Goal: Task Accomplishment & Management: Complete application form

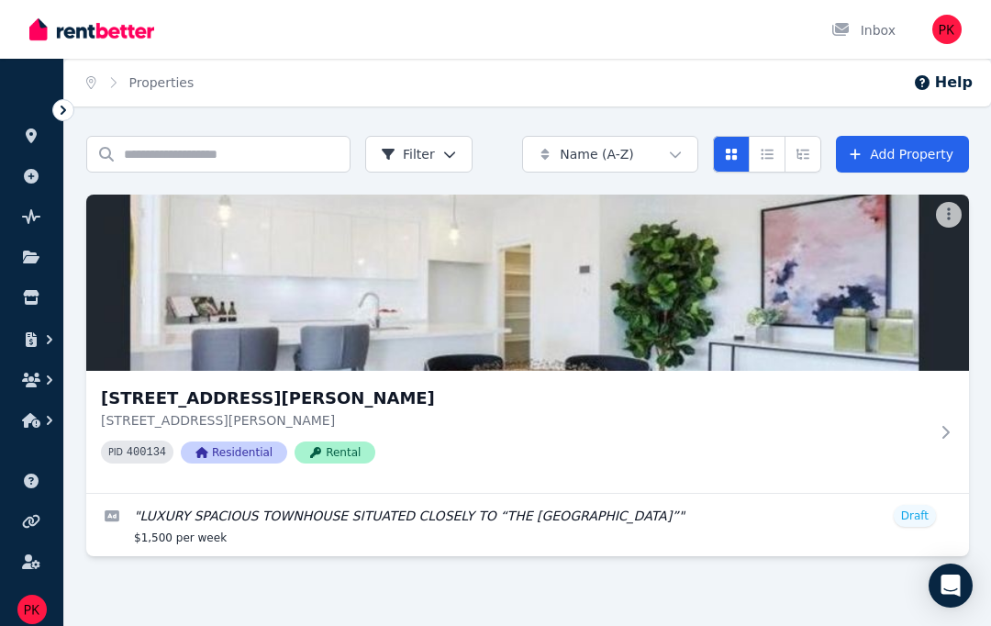
click at [183, 511] on link "Edit listing: LUXURY SPACIOUS TOWNHOUSE SITUATED CLOSELY TO “THE SOUTHPORT SCHO…" at bounding box center [527, 525] width 883 height 62
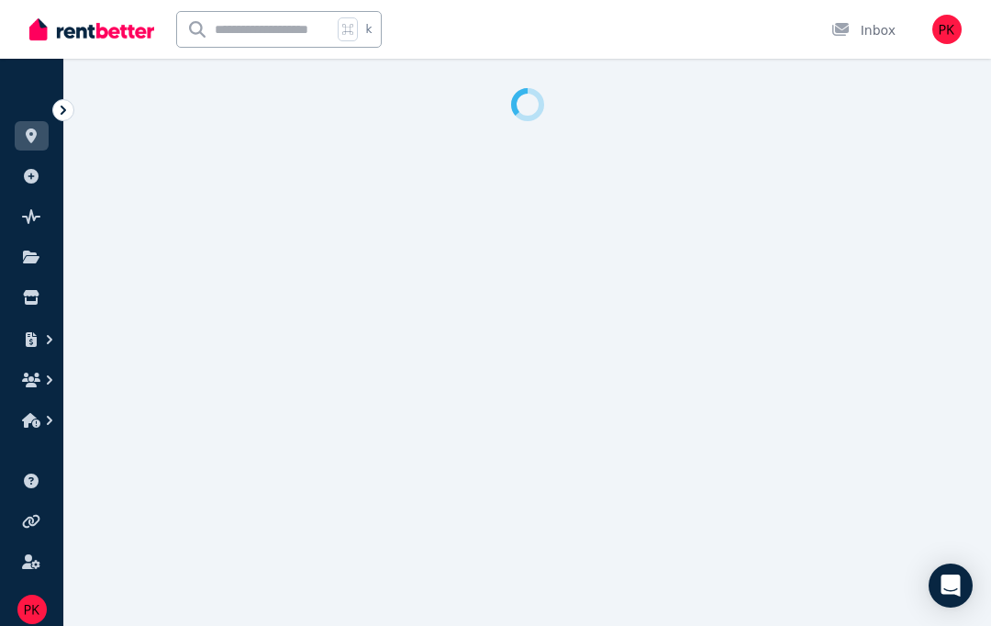
select select "***"
select select "**********"
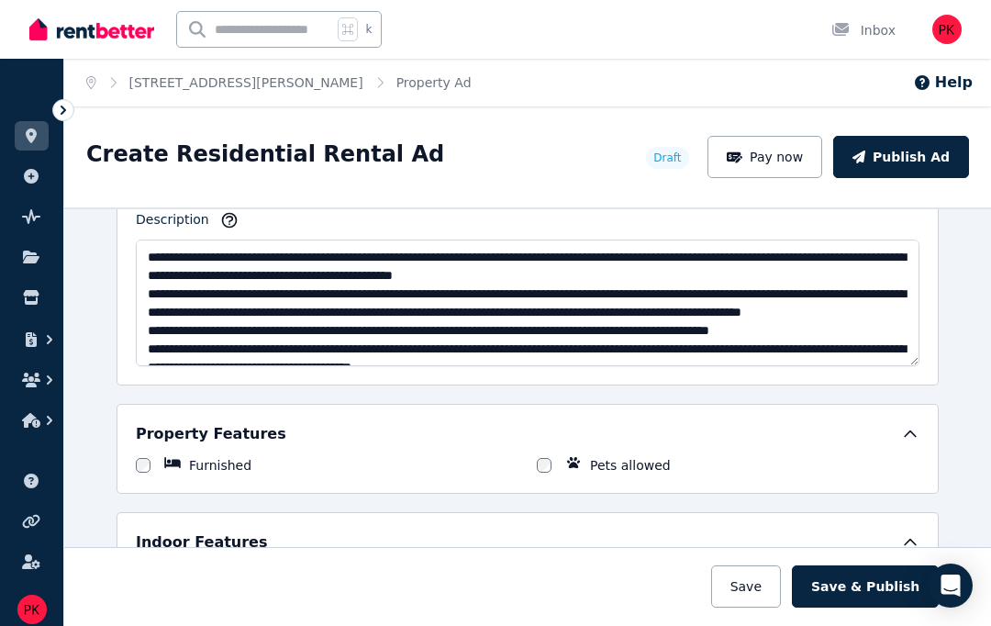
scroll to position [1201, 0]
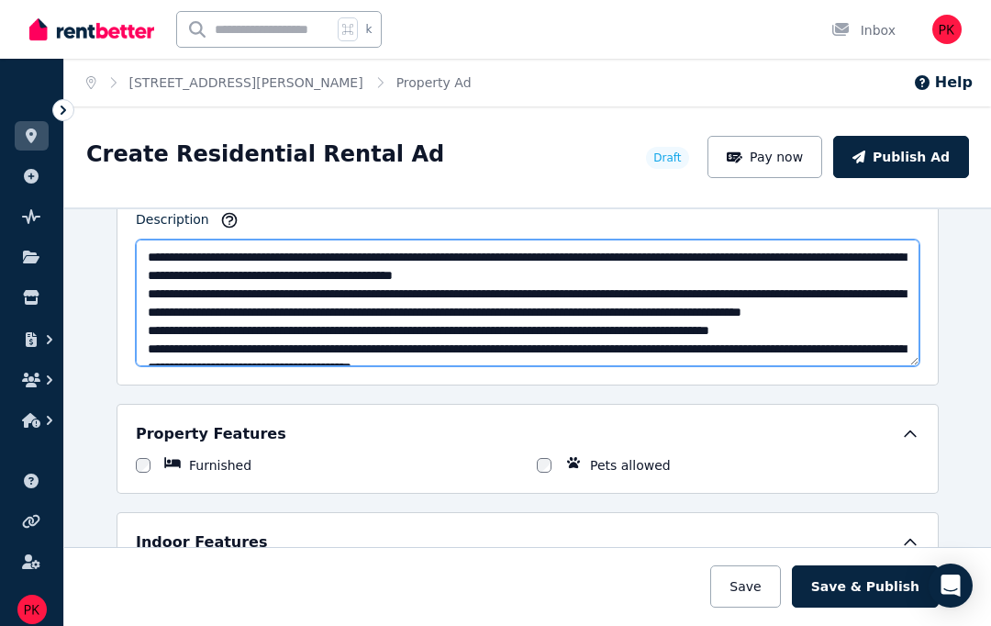
click at [403, 264] on textarea "Description" at bounding box center [528, 303] width 784 height 127
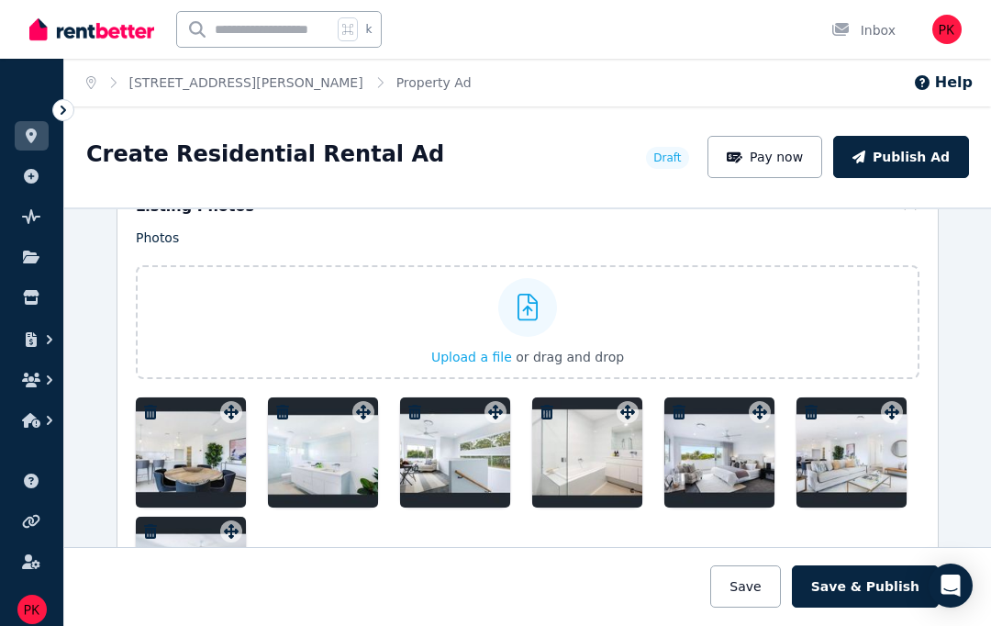
scroll to position [2230, 0]
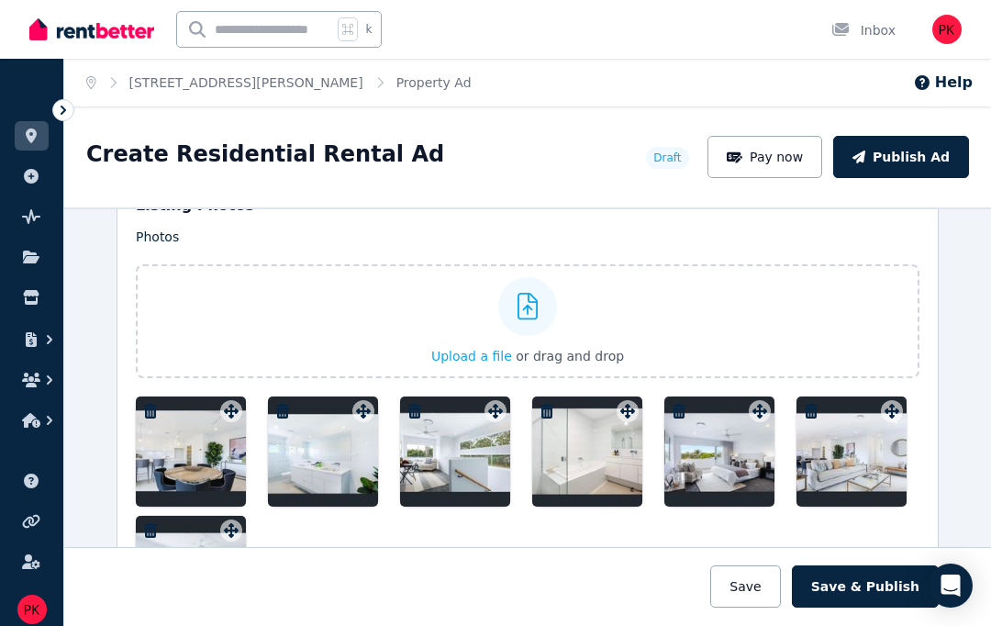
type textarea "**********"
click at [531, 318] on icon at bounding box center [528, 307] width 21 height 28
click at [0, 0] on input "Upload a file or drag and drop" at bounding box center [0, 0] width 0 height 0
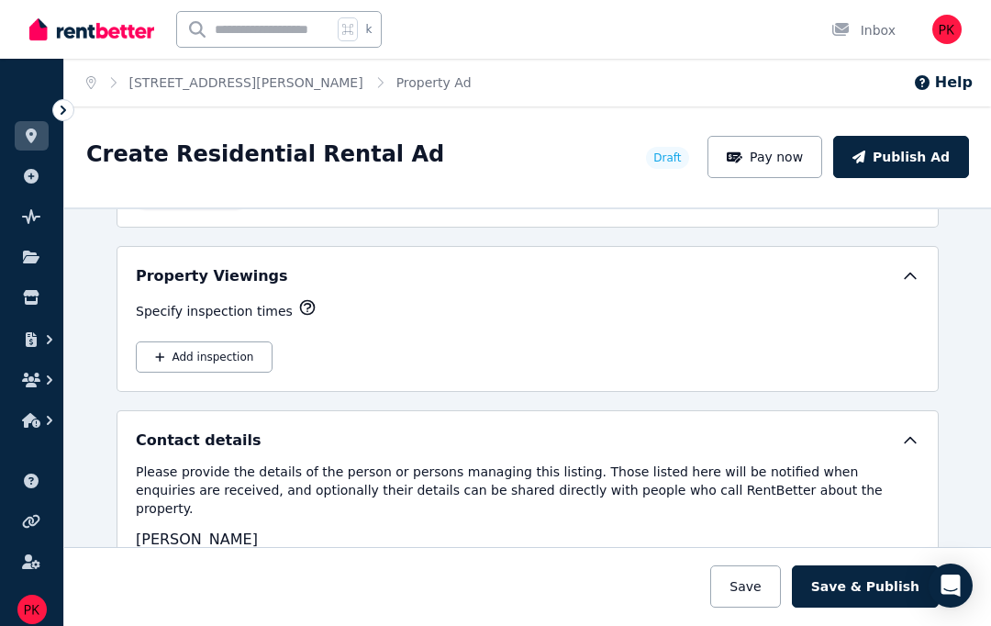
scroll to position [2999, 0]
click at [177, 342] on button "Add inspection" at bounding box center [204, 357] width 137 height 31
select select "**"
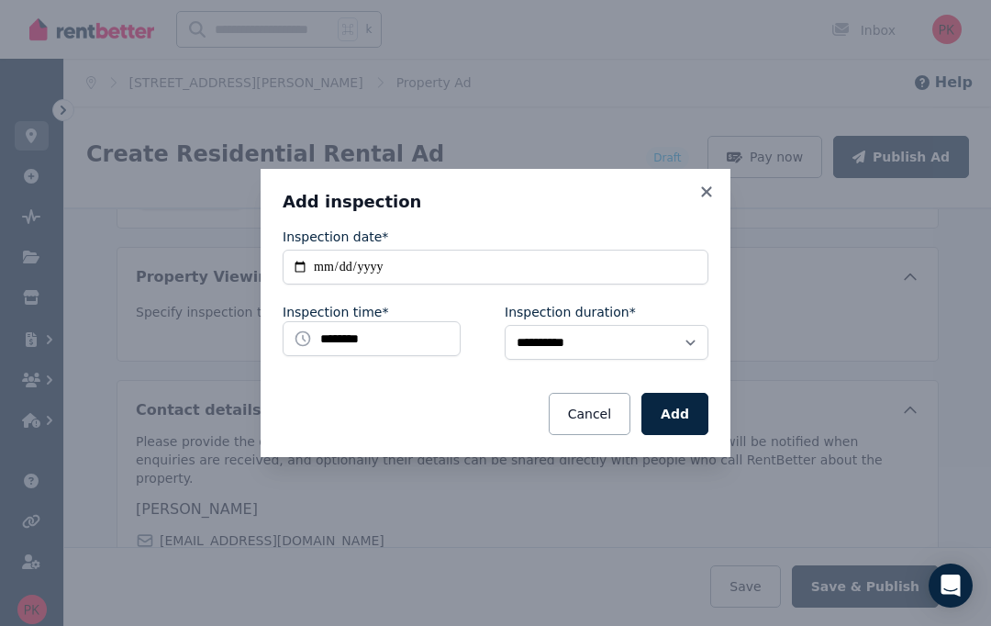
click at [710, 198] on icon at bounding box center [706, 192] width 18 height 17
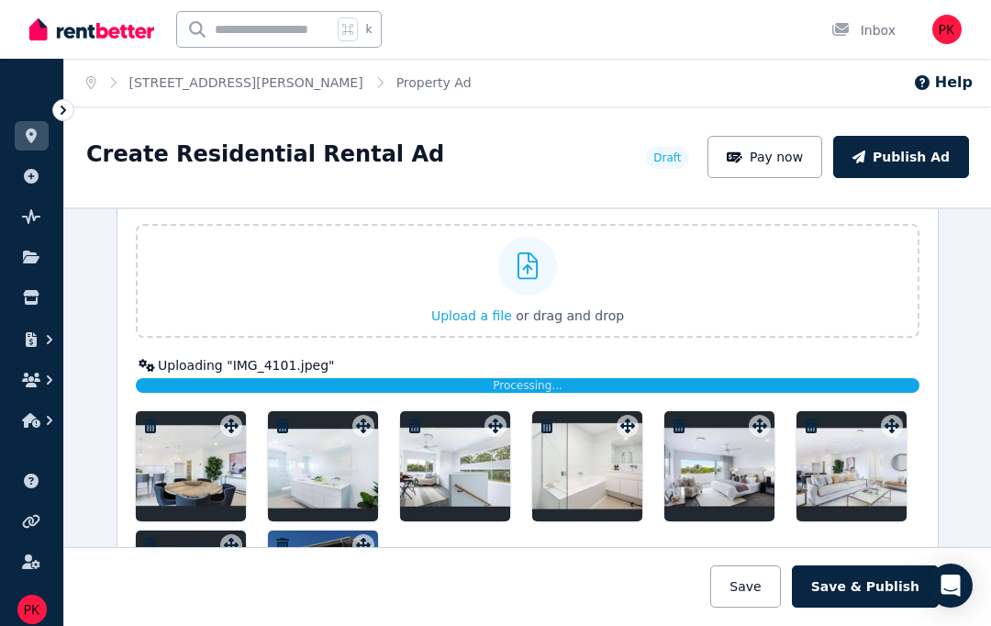
scroll to position [2269, 0]
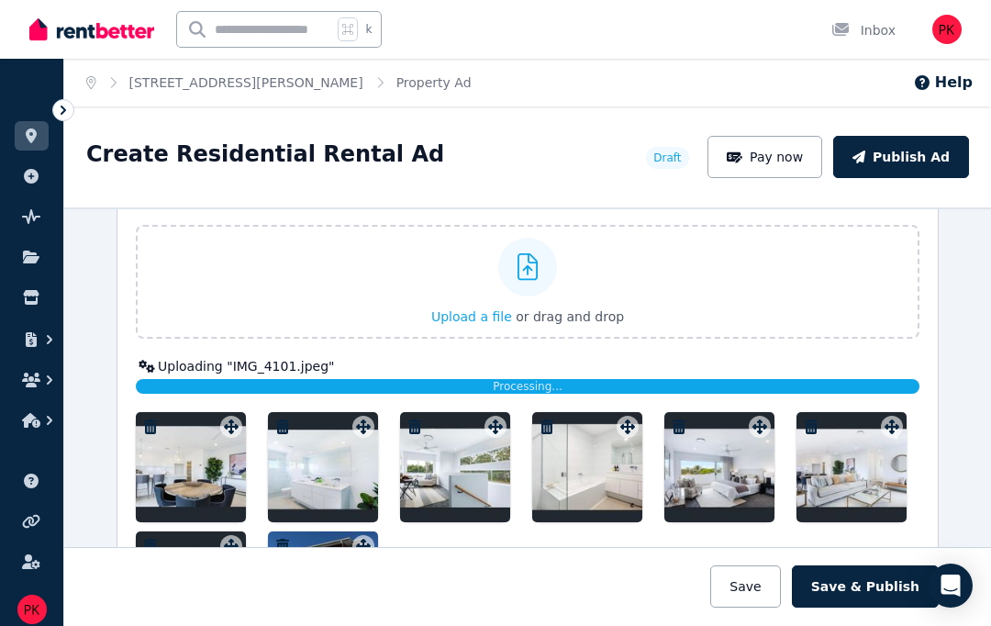
click at [831, 379] on div "Processing..." at bounding box center [528, 386] width 784 height 15
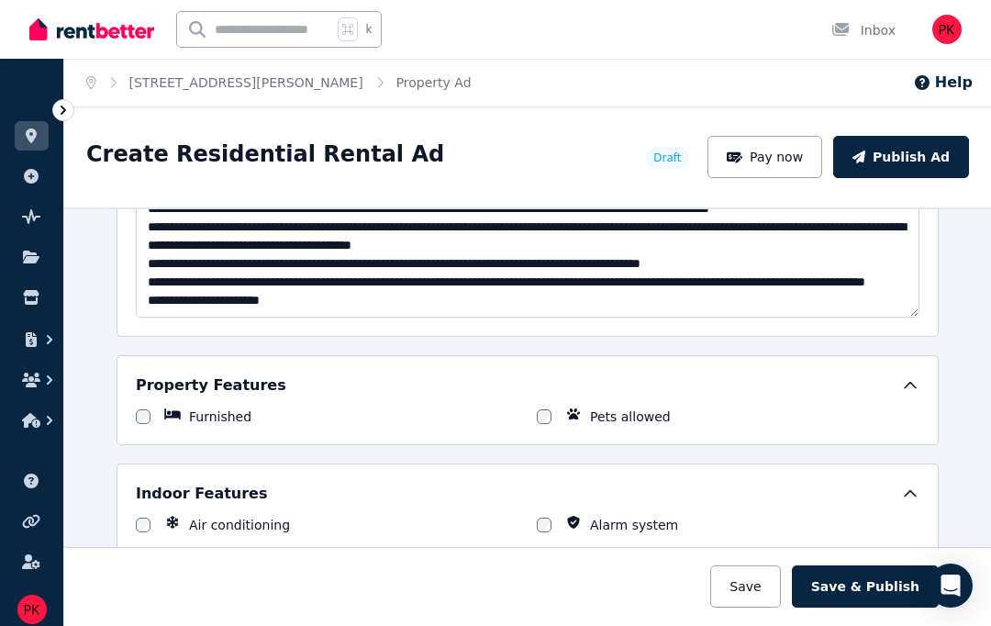
scroll to position [1243, 0]
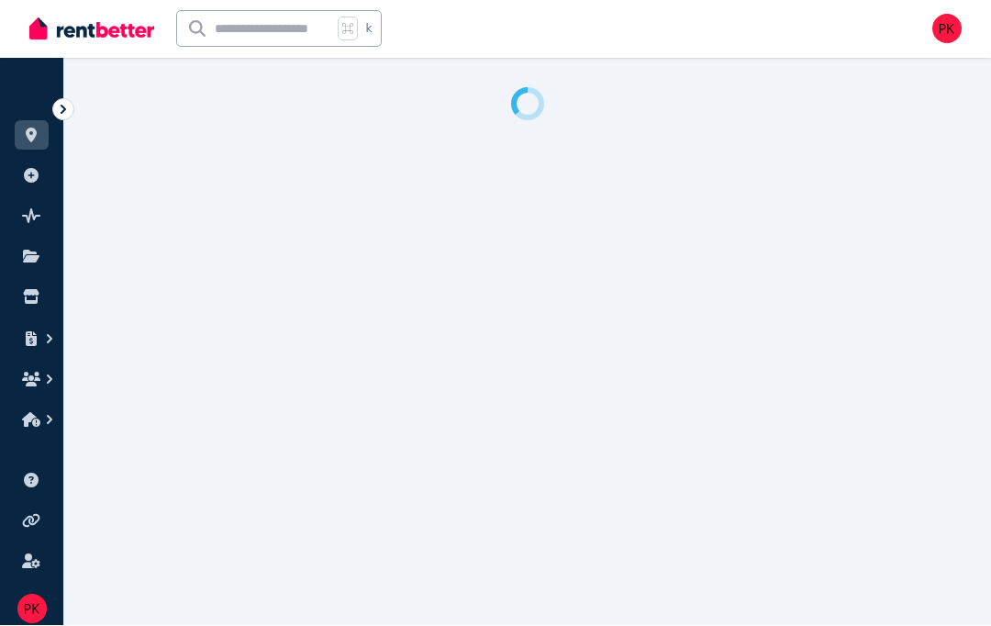
select select "***"
select select "**********"
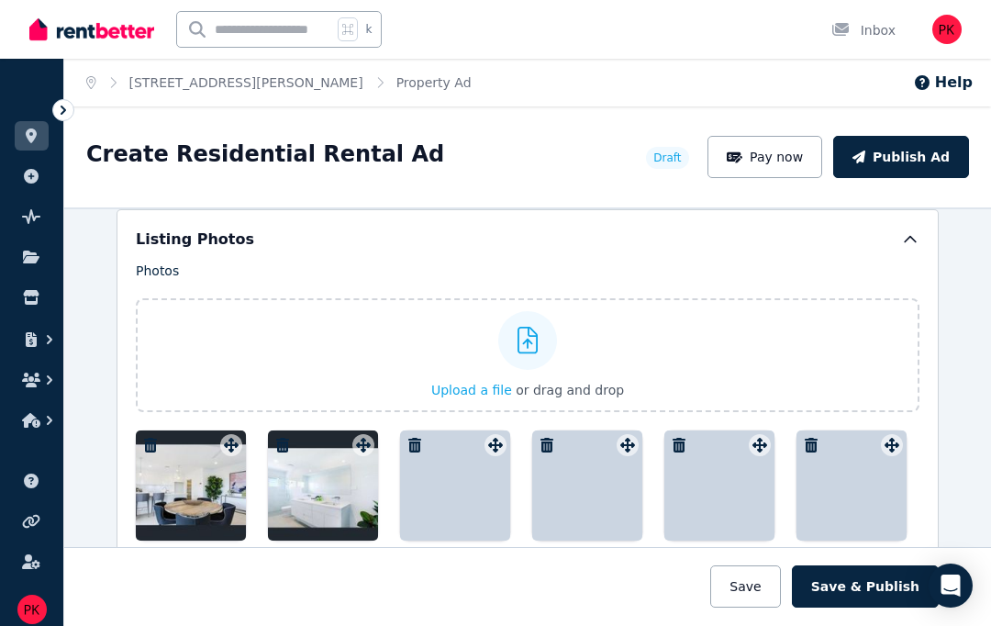
scroll to position [2195, 0]
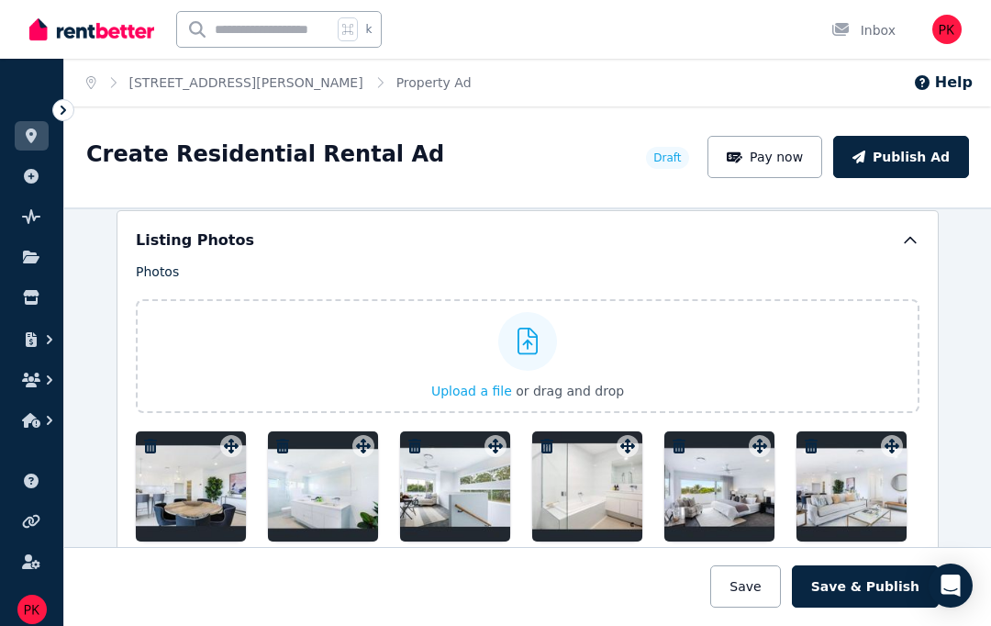
click at [532, 343] on icon at bounding box center [528, 342] width 21 height 28
click at [0, 0] on input "Upload a file or drag and drop" at bounding box center [0, 0] width 0 height 0
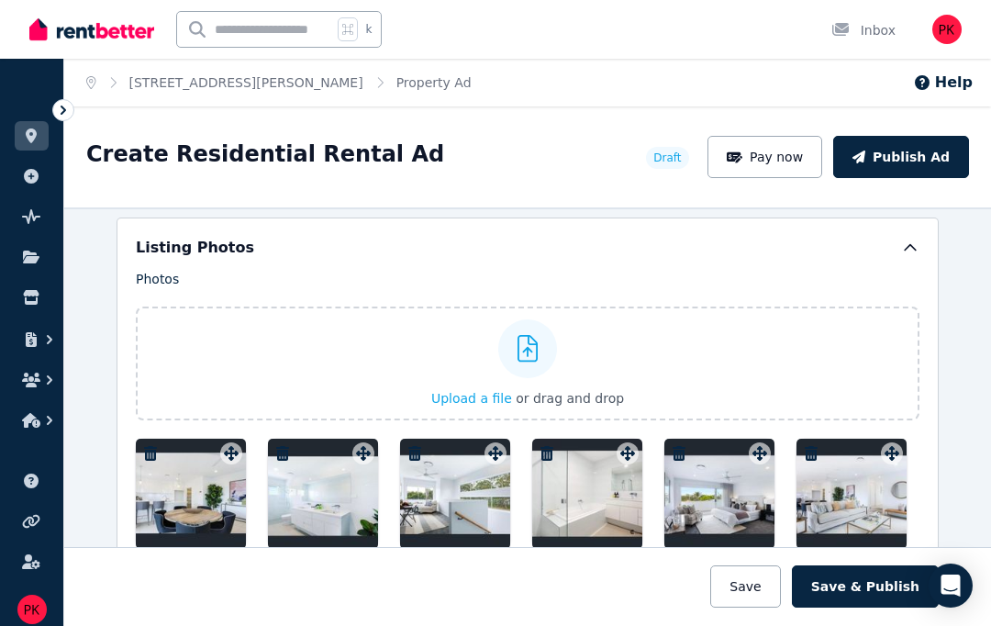
scroll to position [2184, 0]
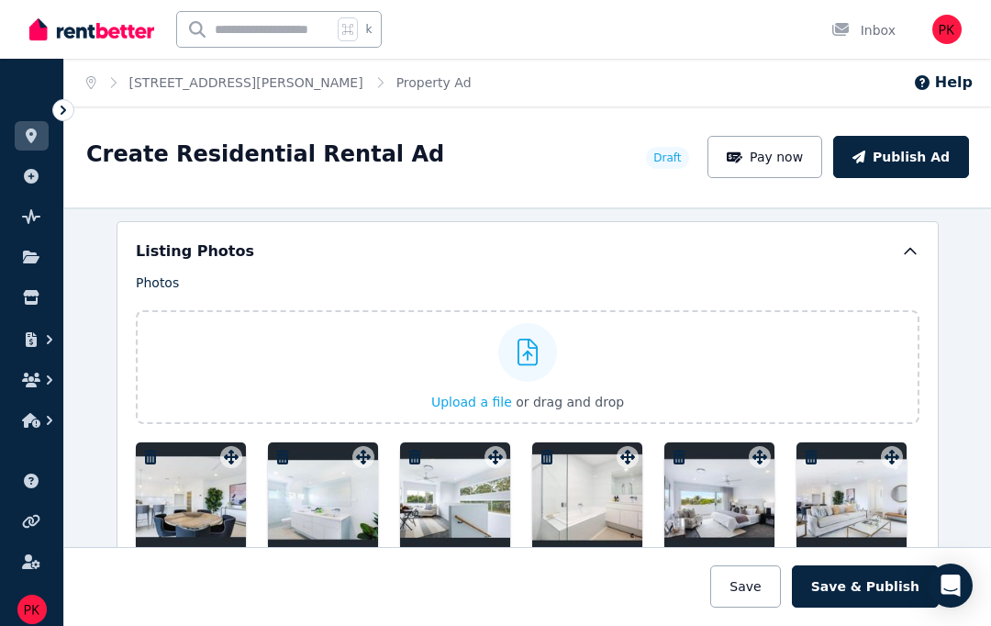
click at [533, 358] on icon at bounding box center [528, 353] width 21 height 28
click at [0, 0] on input "Upload a file or drag and drop" at bounding box center [0, 0] width 0 height 0
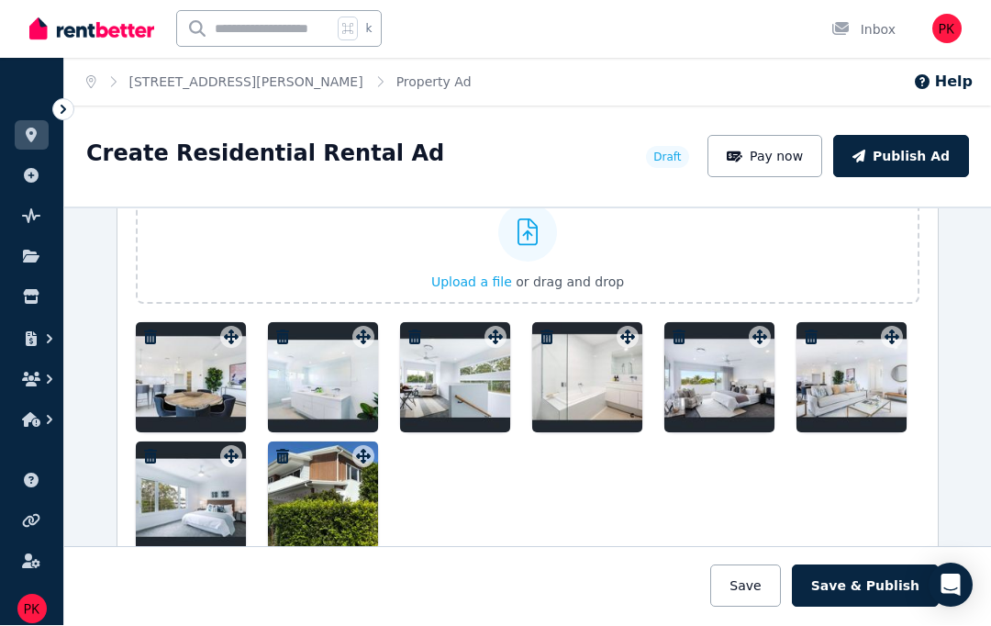
scroll to position [2299, 0]
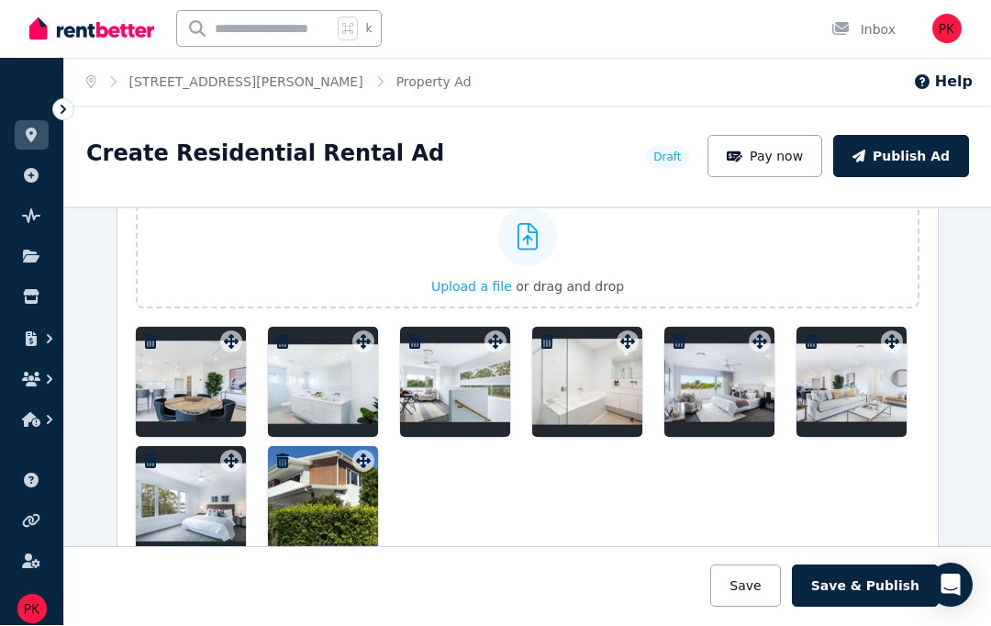
click at [518, 224] on icon at bounding box center [528, 238] width 21 height 28
click at [0, 0] on input "Upload a file or drag and drop" at bounding box center [0, 0] width 0 height 0
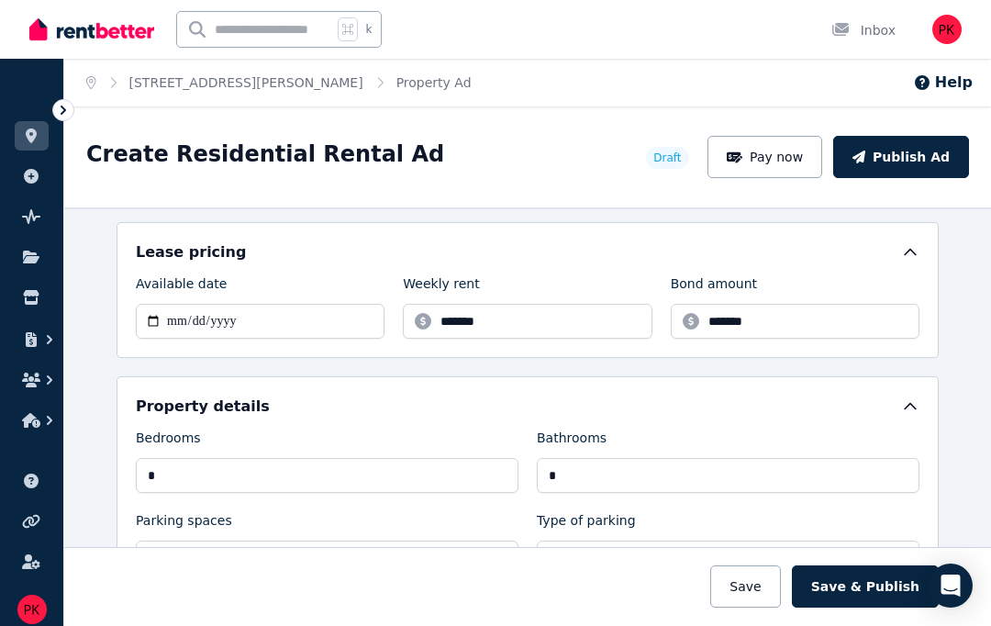
scroll to position [570, 0]
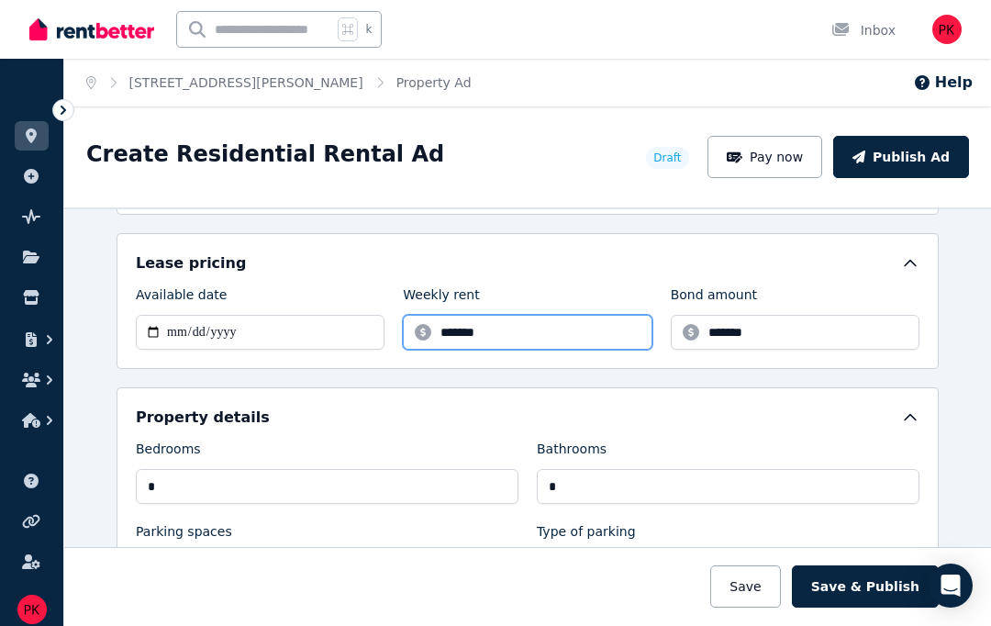
click at [541, 315] on input "*******" at bounding box center [527, 332] width 249 height 35
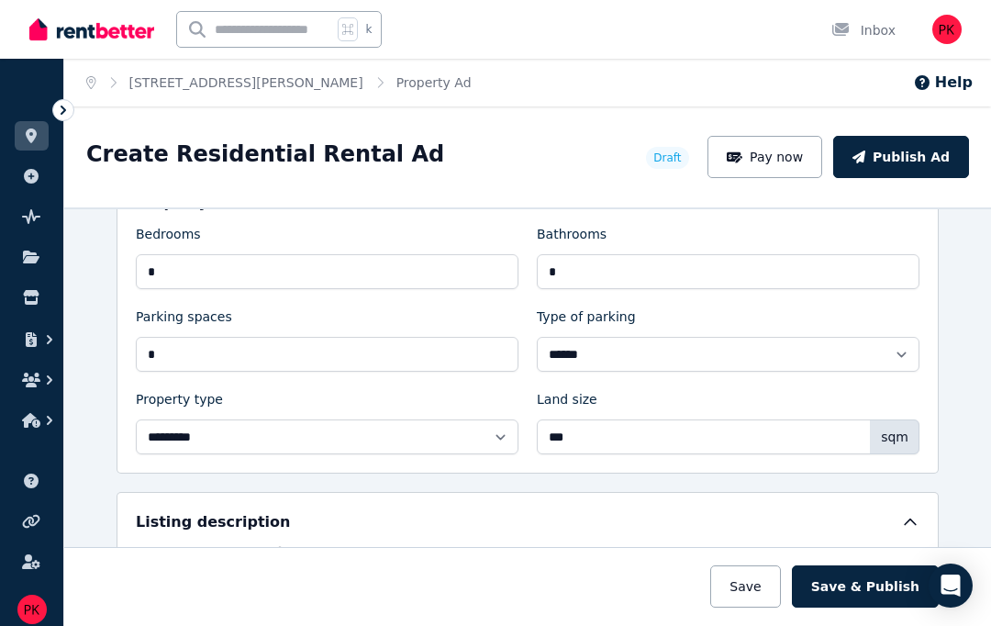
scroll to position [793, 0]
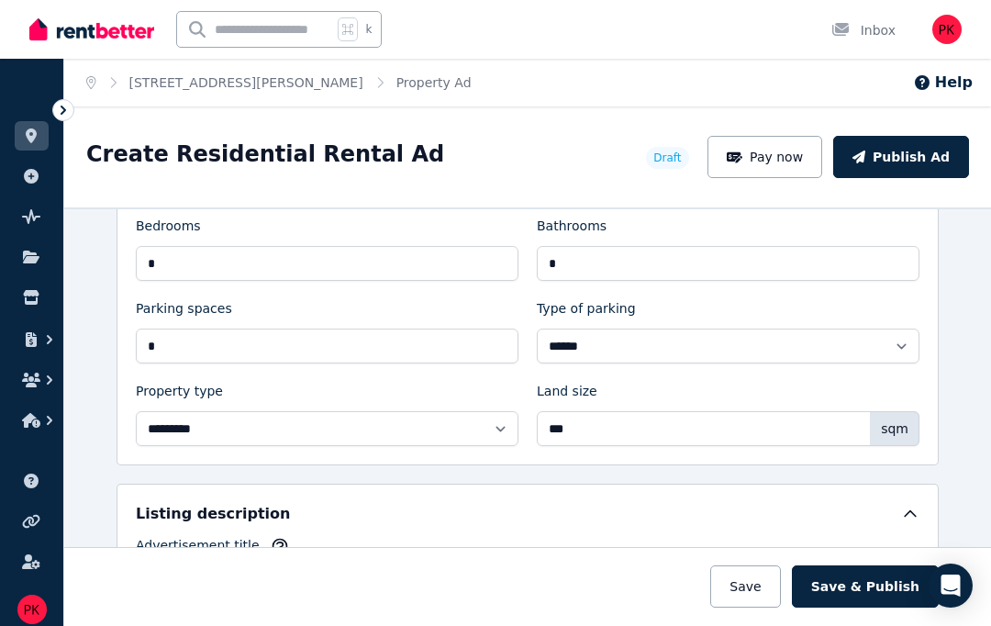
type input "*******"
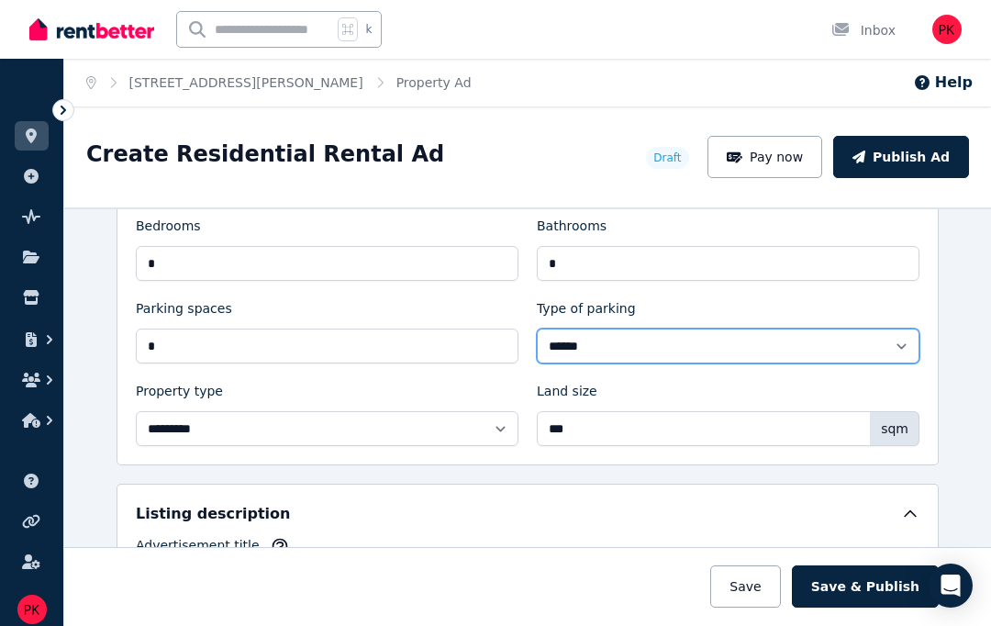
click at [900, 329] on select "**********" at bounding box center [728, 346] width 383 height 35
click at [894, 329] on select "**********" at bounding box center [728, 346] width 383 height 35
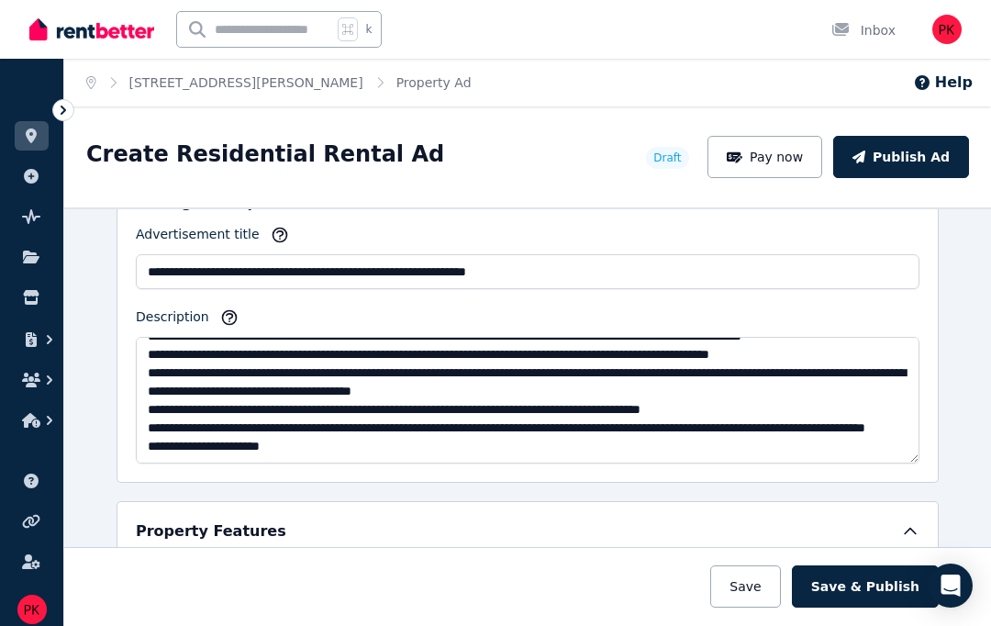
scroll to position [128, 0]
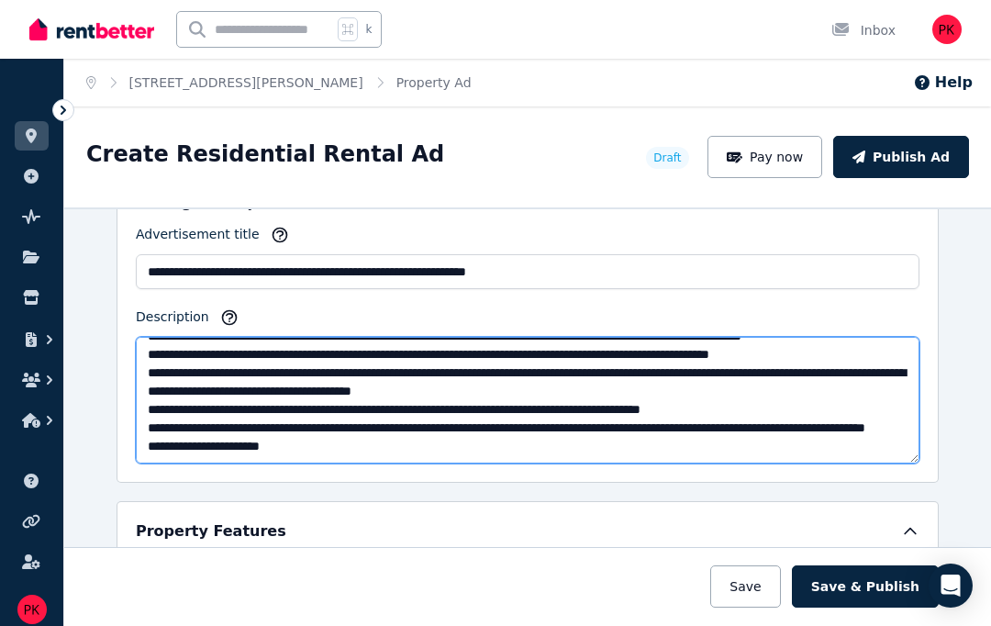
click at [313, 364] on textarea "Description" at bounding box center [528, 400] width 784 height 127
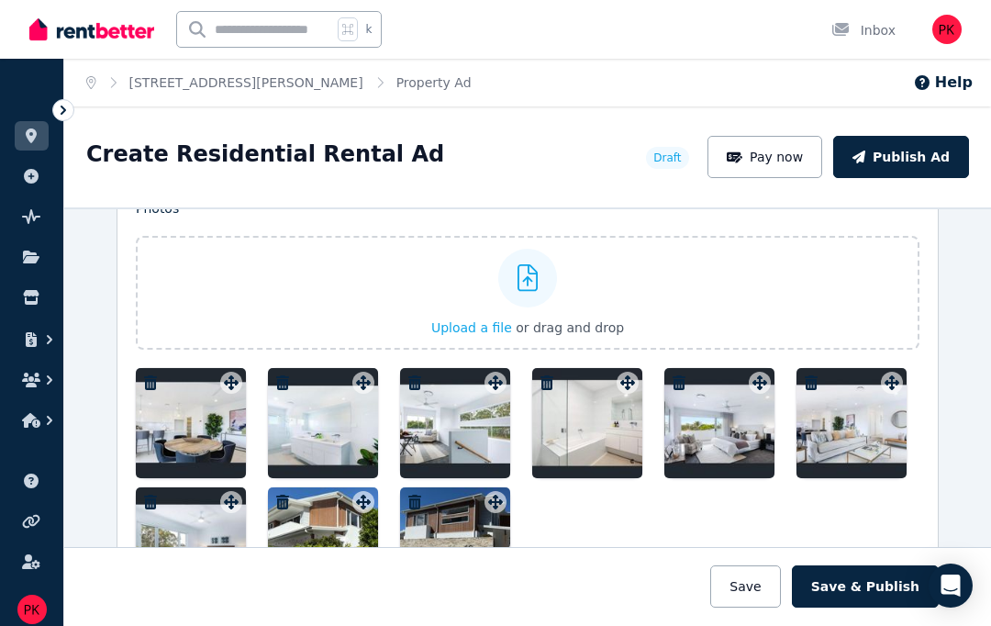
scroll to position [2240, 0]
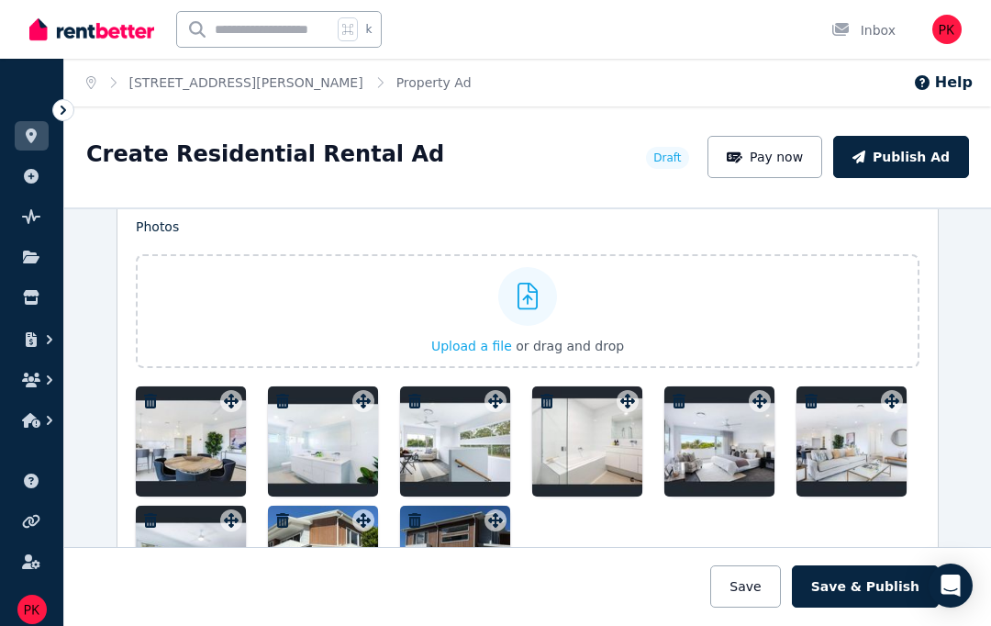
click at [535, 283] on icon at bounding box center [528, 297] width 21 height 28
click at [0, 0] on input "Upload a file or drag and drop" at bounding box center [0, 0] width 0 height 0
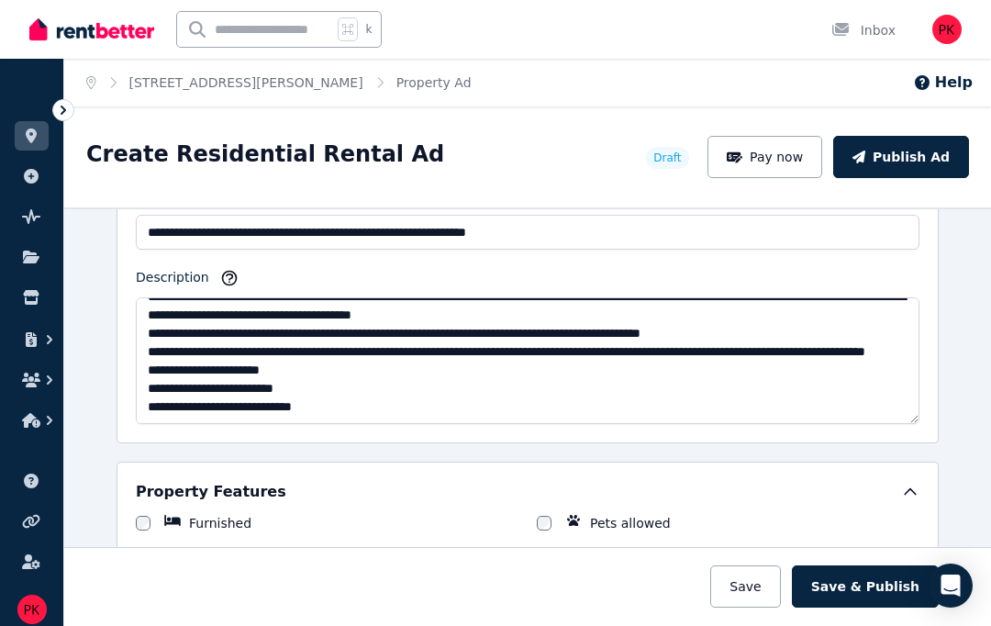
scroll to position [1144, 0]
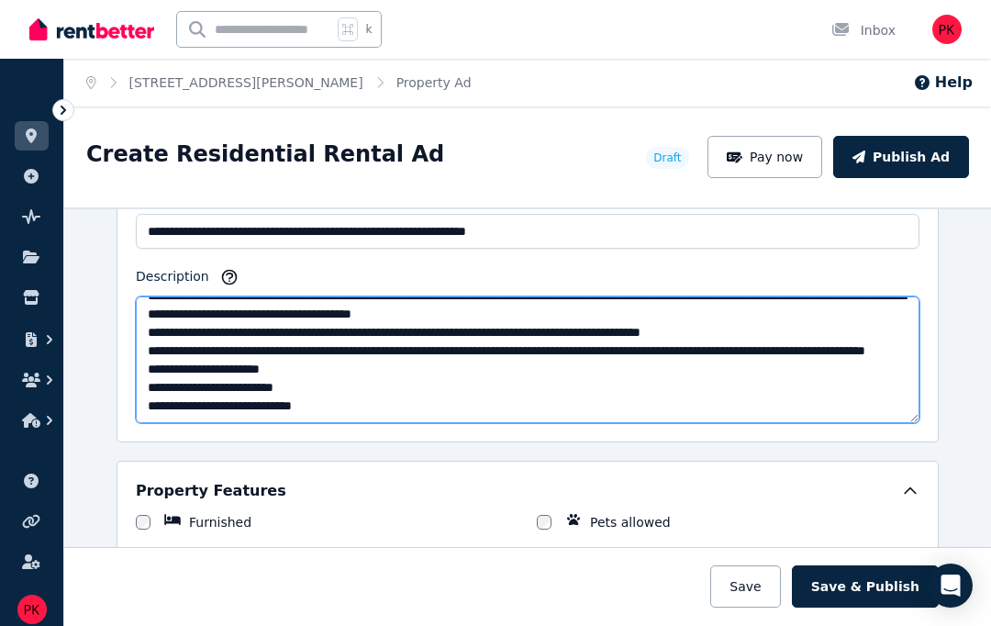
click at [311, 296] on textarea "Description" at bounding box center [528, 359] width 784 height 127
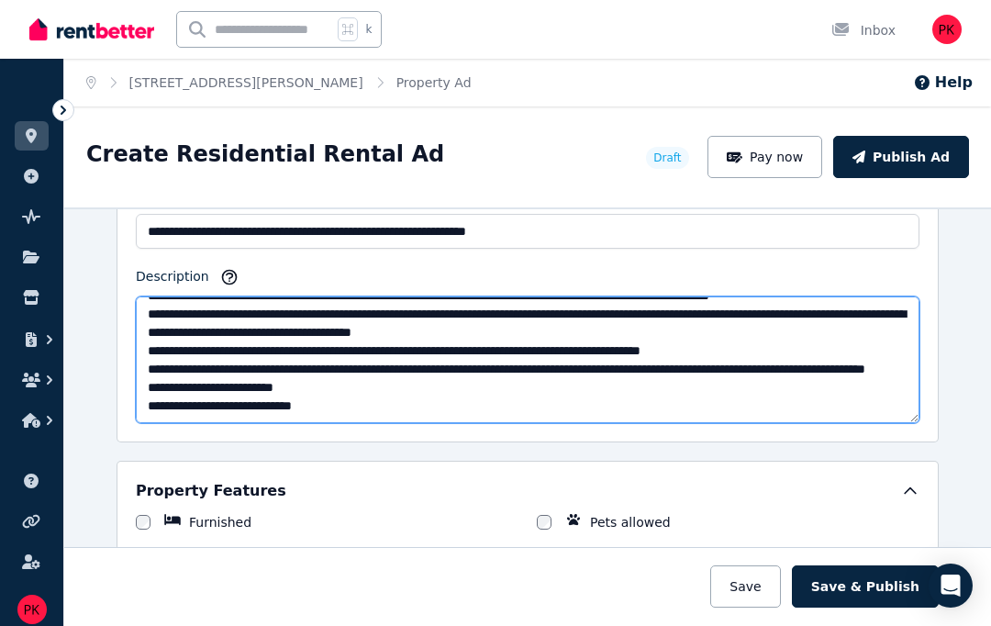
scroll to position [165, 0]
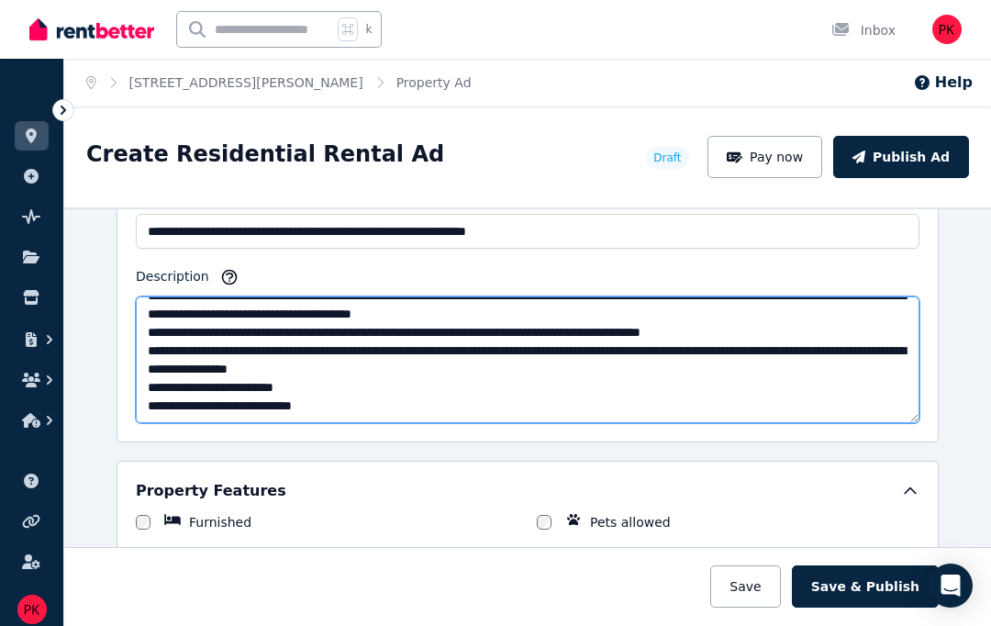
click at [256, 296] on textarea "Description" at bounding box center [528, 359] width 784 height 127
click at [270, 296] on textarea "Description" at bounding box center [528, 359] width 784 height 127
click at [373, 296] on textarea "Description" at bounding box center [528, 359] width 784 height 127
click at [248, 296] on textarea "Description" at bounding box center [528, 359] width 784 height 127
click at [273, 296] on textarea "Description" at bounding box center [528, 359] width 784 height 127
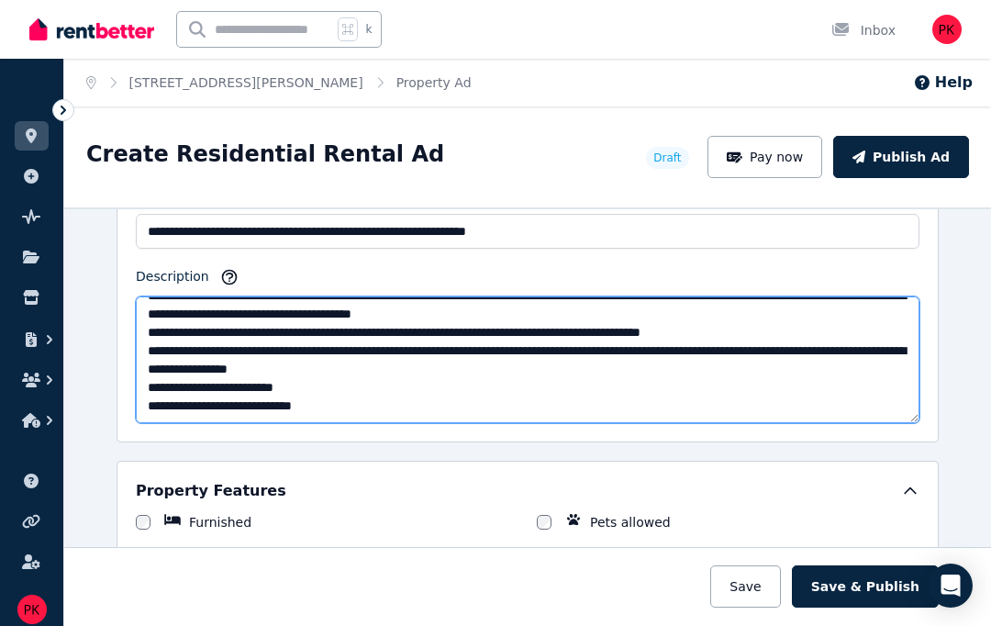
click at [381, 332] on textarea "Description" at bounding box center [528, 359] width 784 height 127
click at [259, 296] on textarea "Description" at bounding box center [528, 359] width 784 height 127
click at [413, 312] on textarea "Description" at bounding box center [528, 359] width 784 height 127
click at [356, 306] on textarea "Description" at bounding box center [528, 359] width 784 height 127
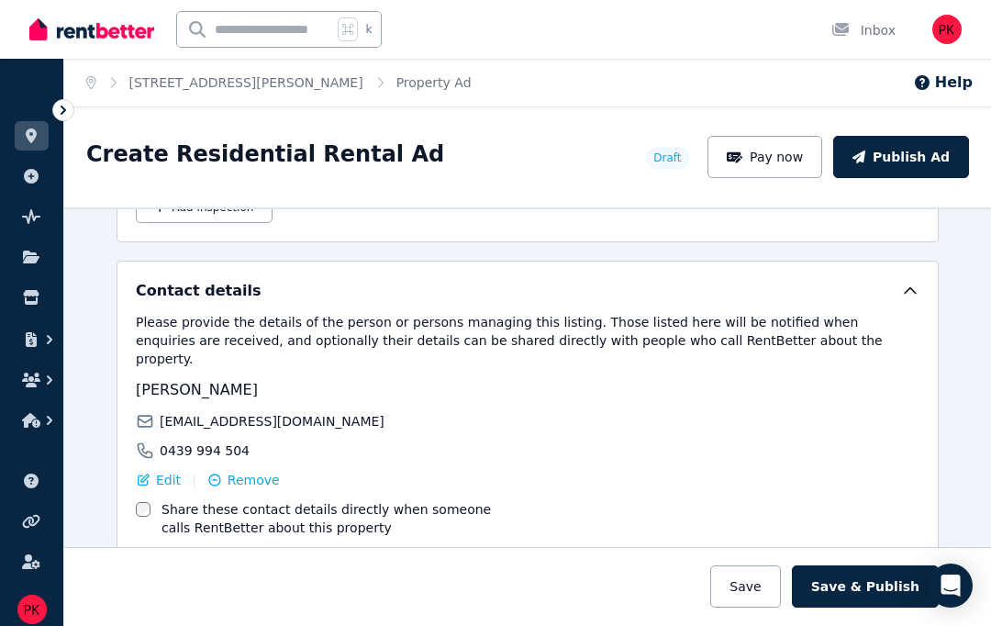
scroll to position [3148, 0]
type textarea "**********"
click at [29, 474] on icon at bounding box center [31, 481] width 18 height 15
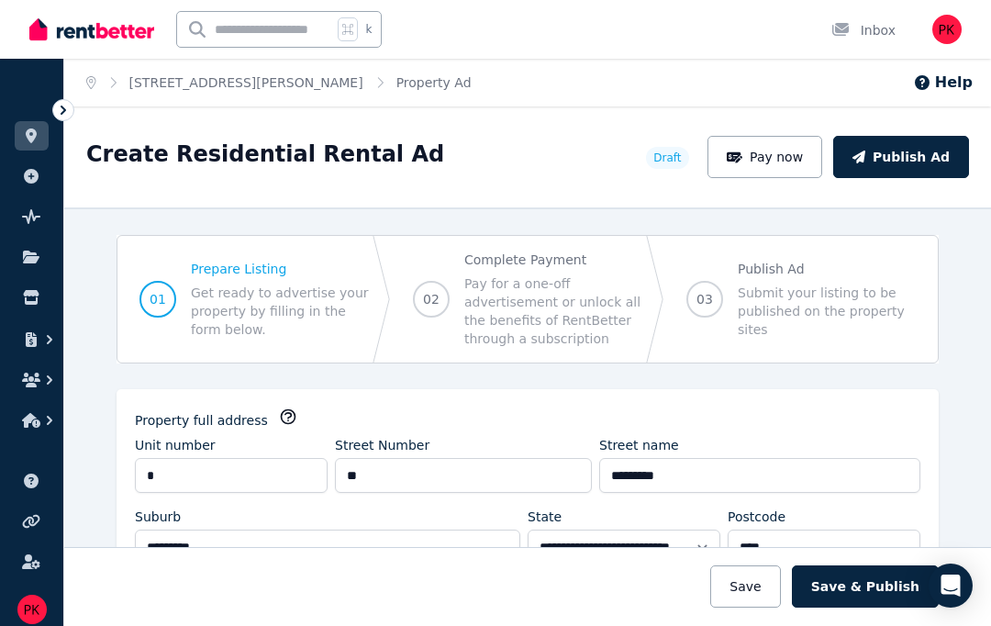
scroll to position [0, 0]
click at [751, 583] on button "Save" at bounding box center [745, 586] width 70 height 42
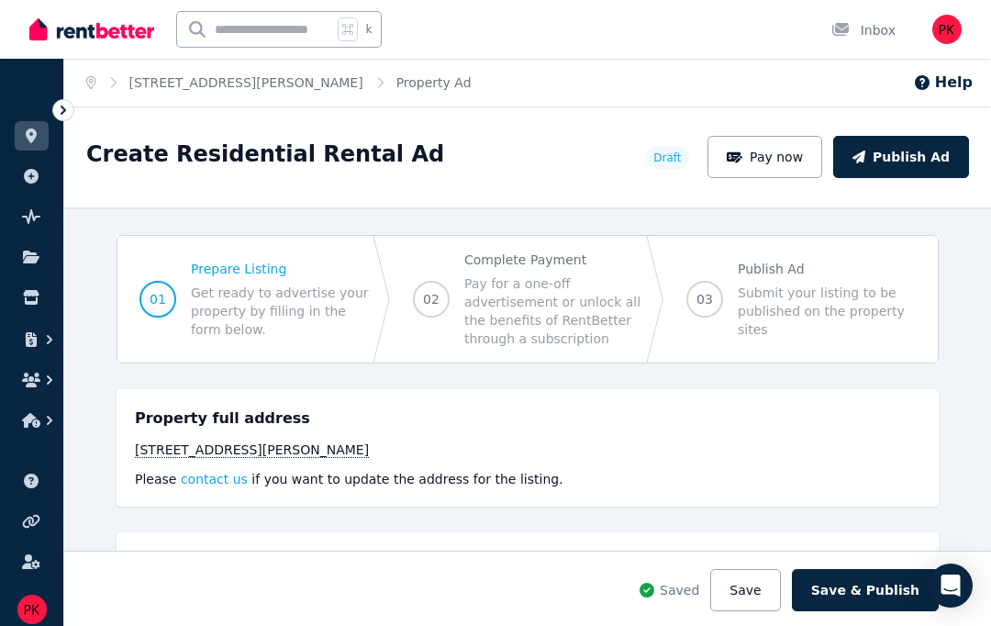
click at [524, 274] on span "Pay for a one-off advertisement or unlock all the benefits of RentBetter throug…" at bounding box center [553, 310] width 178 height 73
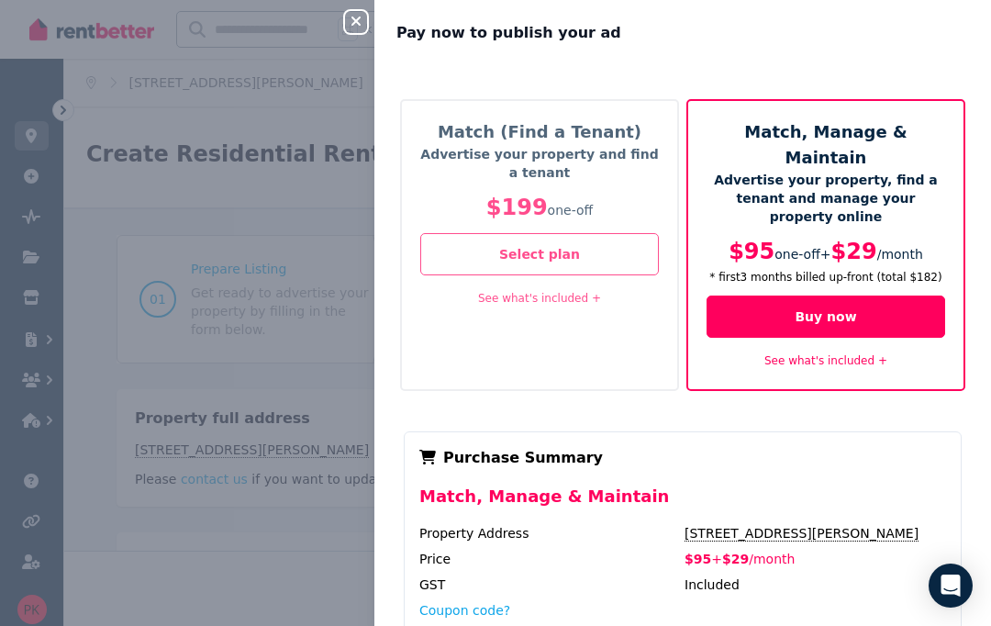
click at [387, 31] on div "Pay now to publish your ad" at bounding box center [682, 33] width 617 height 22
click at [357, 28] on icon "button" at bounding box center [356, 21] width 22 height 15
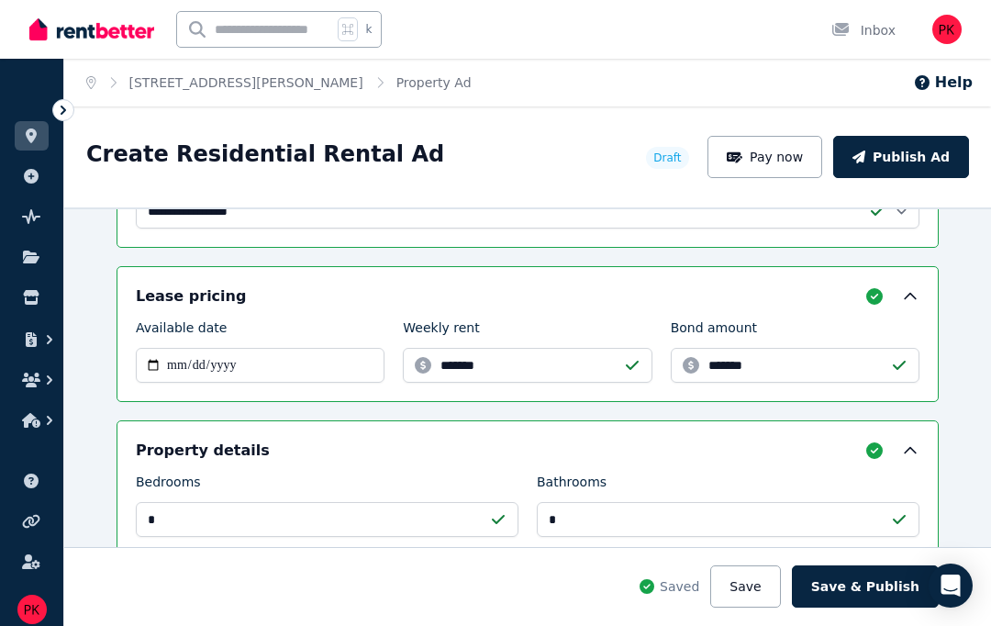
scroll to position [690, 0]
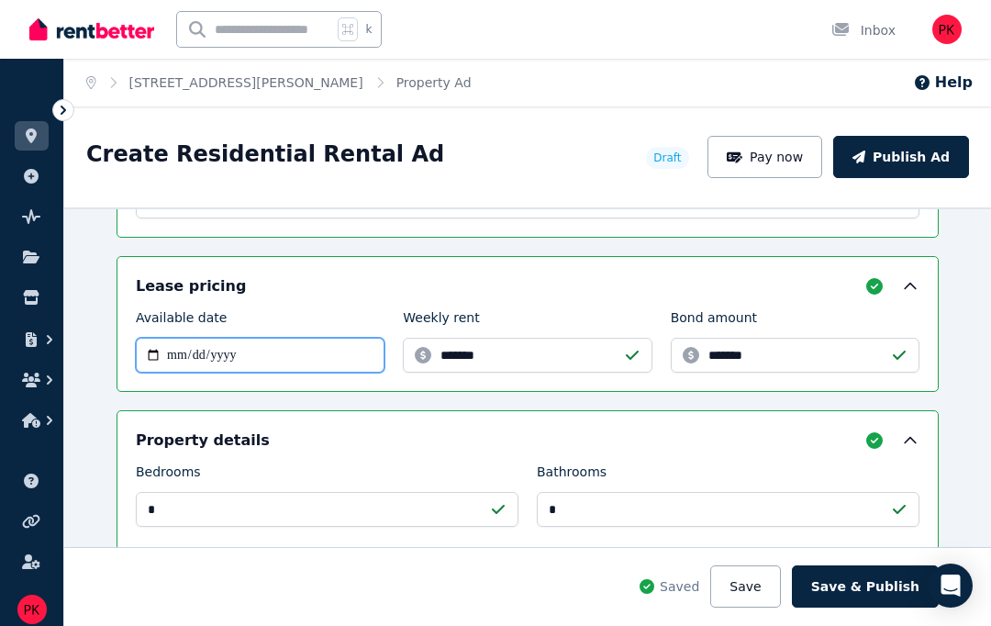
click at [244, 338] on input "**********" at bounding box center [260, 355] width 249 height 35
type input "**********"
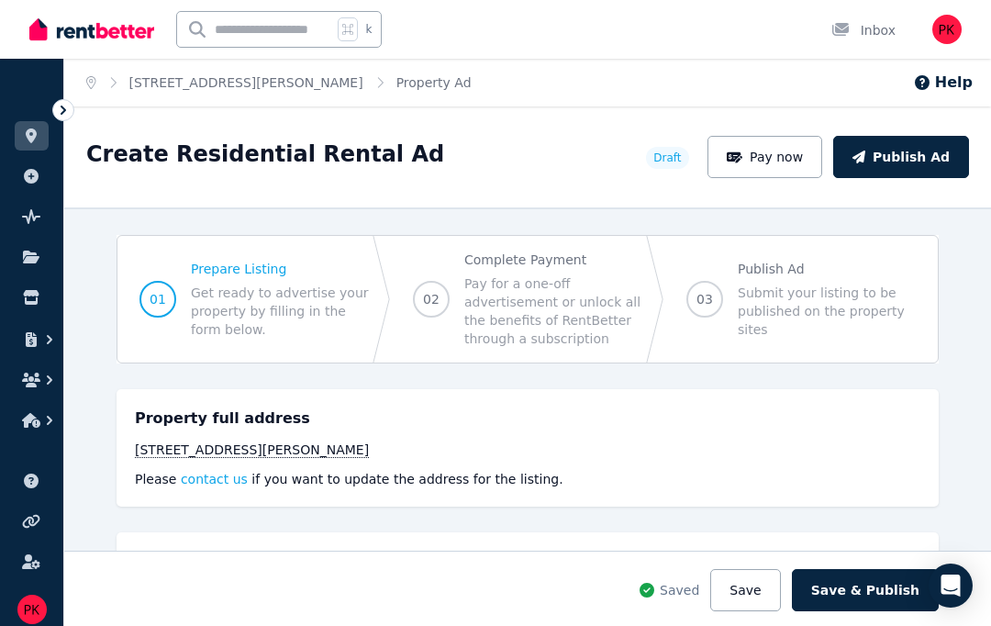
scroll to position [0, 0]
click at [869, 575] on button "Save & Publish" at bounding box center [865, 590] width 147 height 42
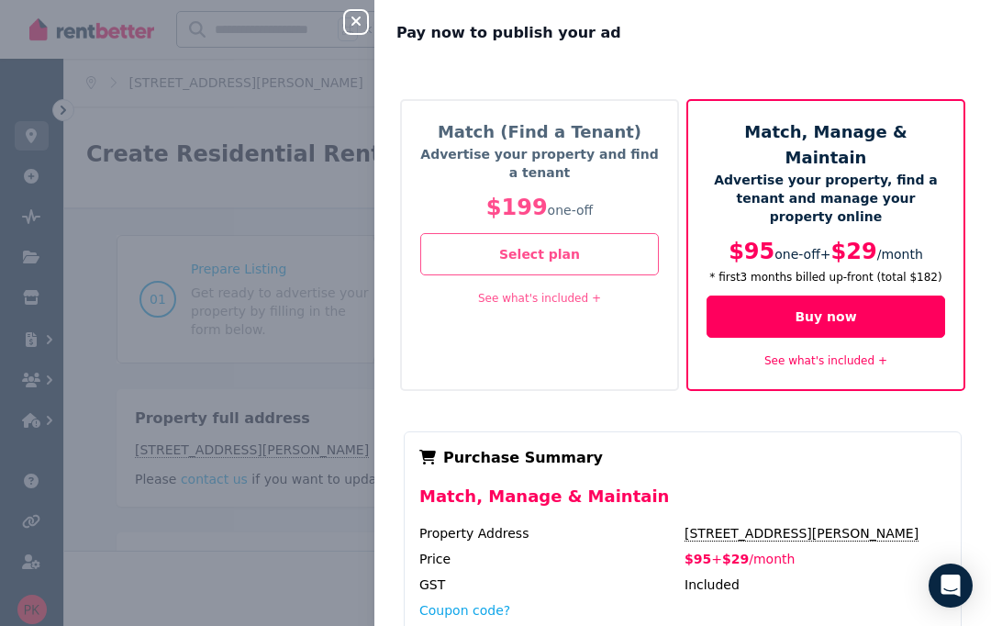
click at [886, 295] on button "Buy now" at bounding box center [826, 316] width 239 height 42
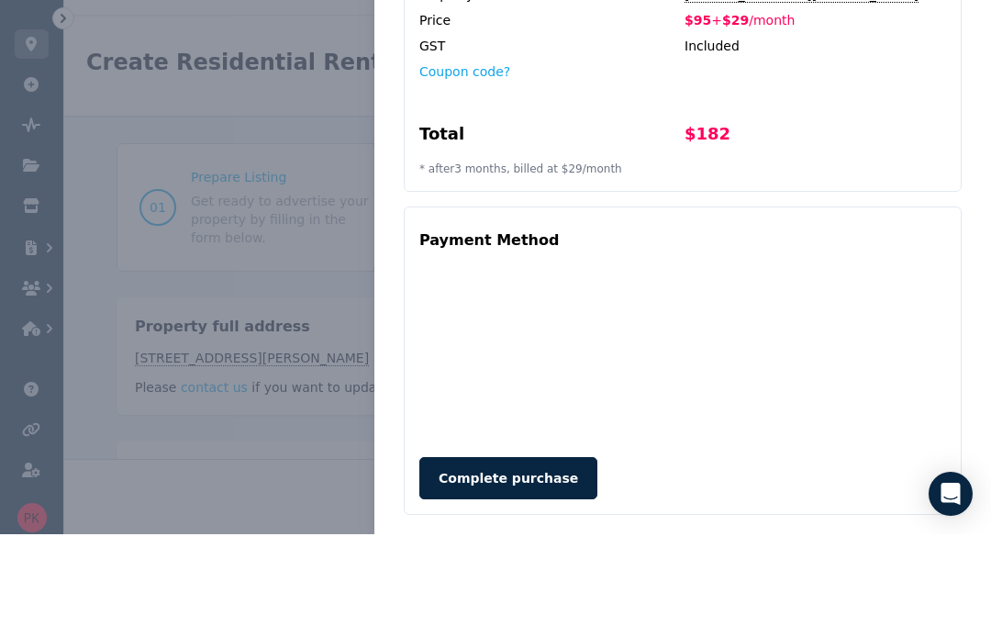
scroll to position [446, 0]
click at [462, 550] on button "Complete purchase" at bounding box center [508, 571] width 178 height 42
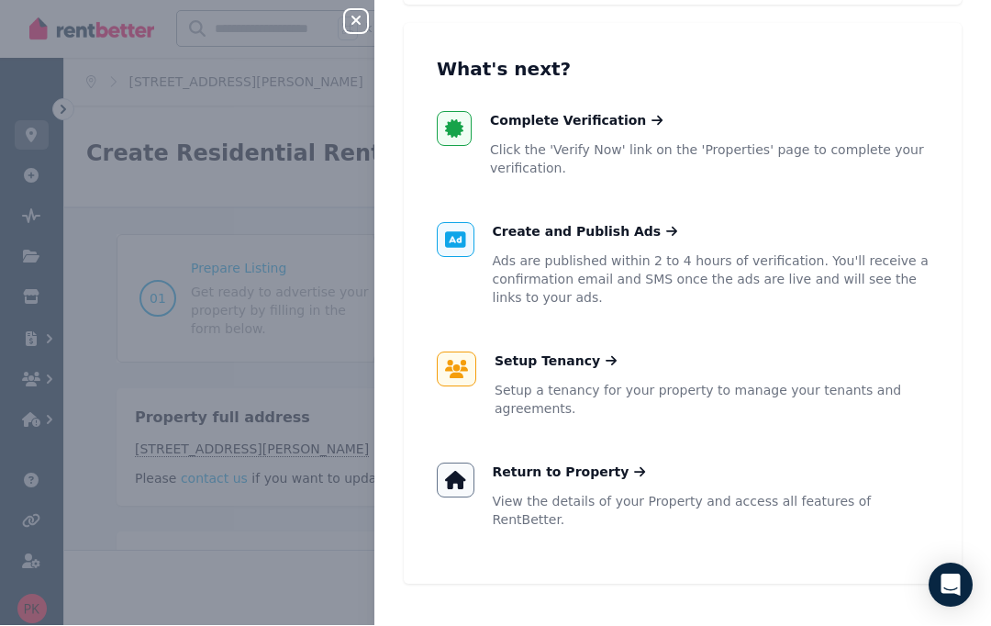
scroll to position [372, 0]
click at [644, 488] on div "Return to Property View the details of your Property and access all features of…" at bounding box center [711, 497] width 437 height 66
click at [463, 484] on icon at bounding box center [455, 482] width 21 height 18
click at [346, 17] on icon "button" at bounding box center [356, 21] width 22 height 15
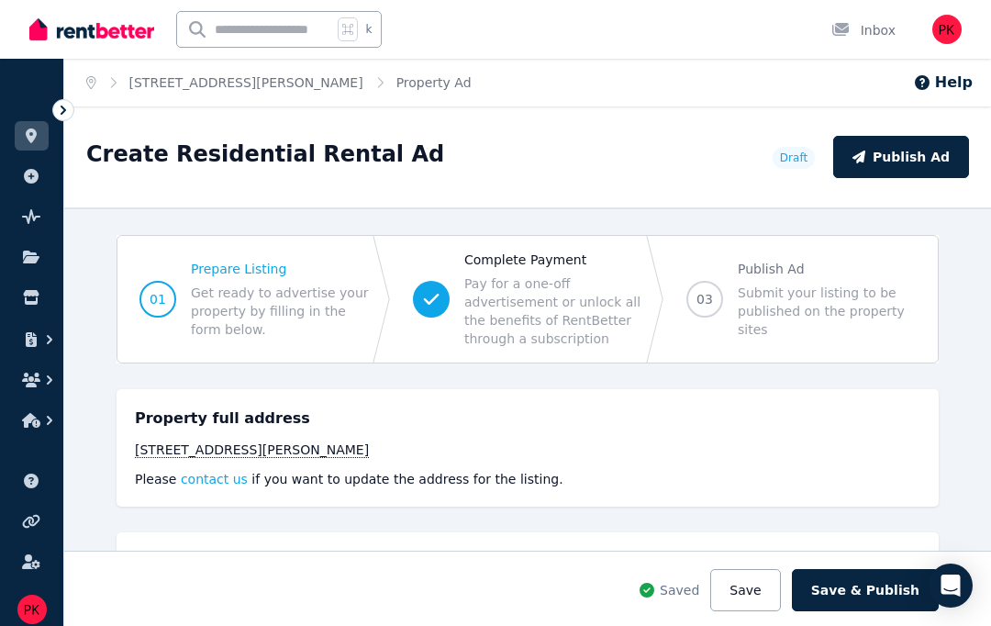
click at [944, 34] on img "button" at bounding box center [946, 29] width 29 height 29
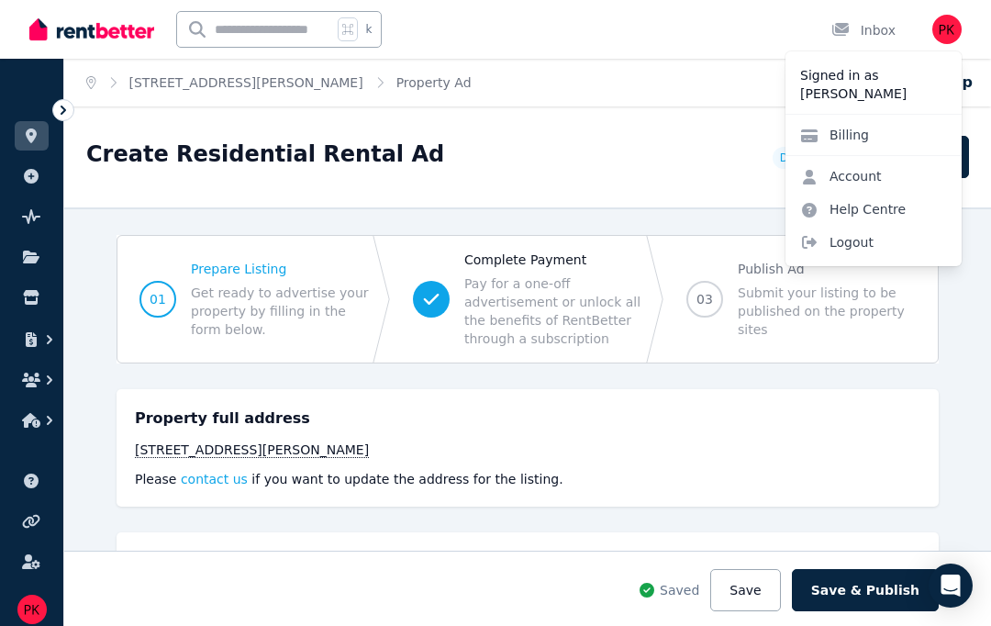
click at [878, 137] on link "Billing" at bounding box center [835, 134] width 98 height 33
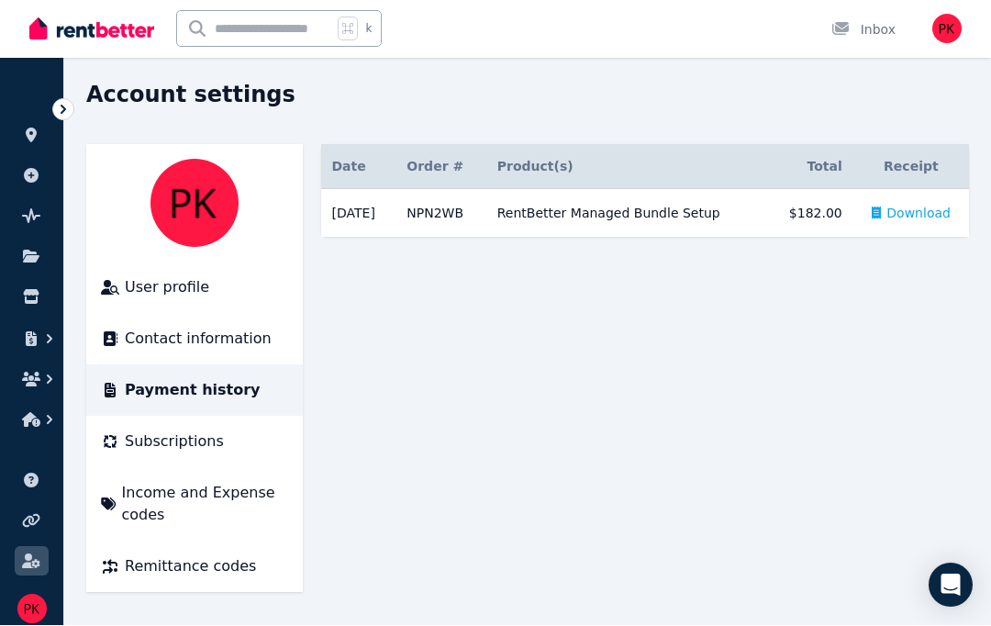
click at [139, 438] on span "Subscriptions" at bounding box center [174, 442] width 99 height 22
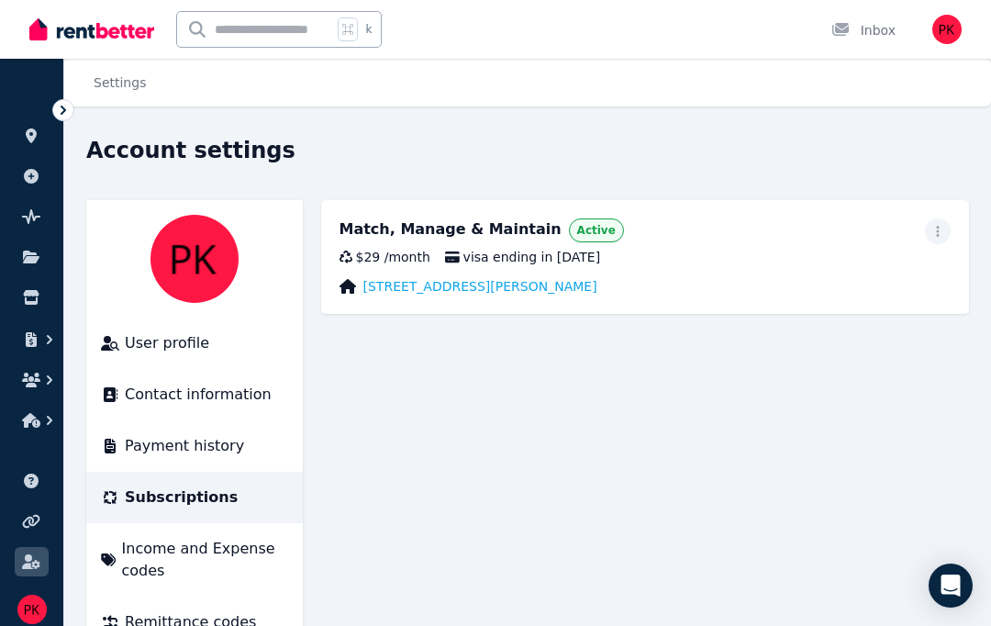
click at [948, 223] on span "button" at bounding box center [938, 231] width 26 height 26
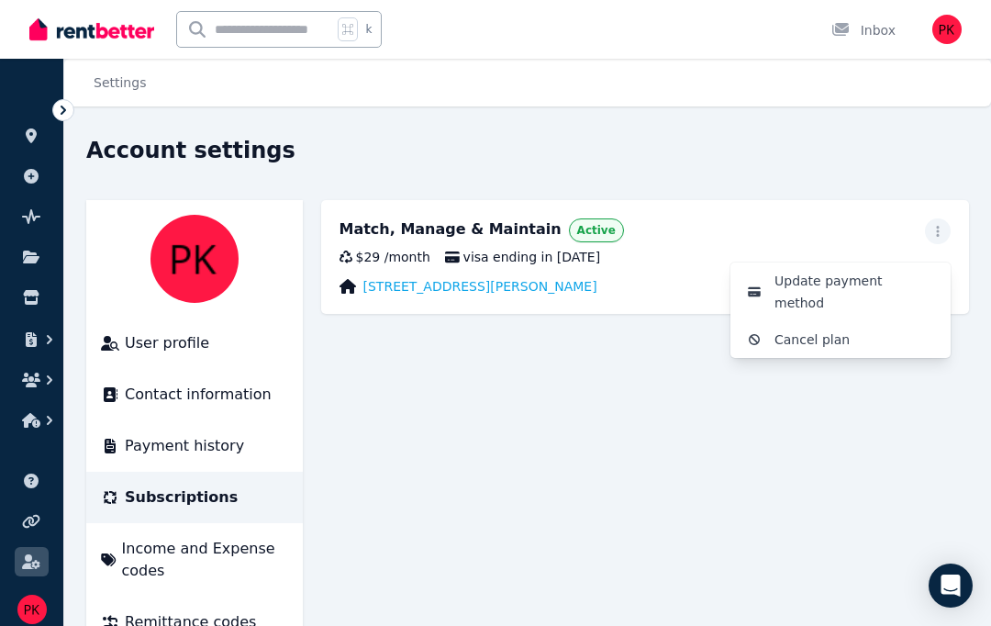
click at [943, 233] on icon "button" at bounding box center [937, 231] width 15 height 13
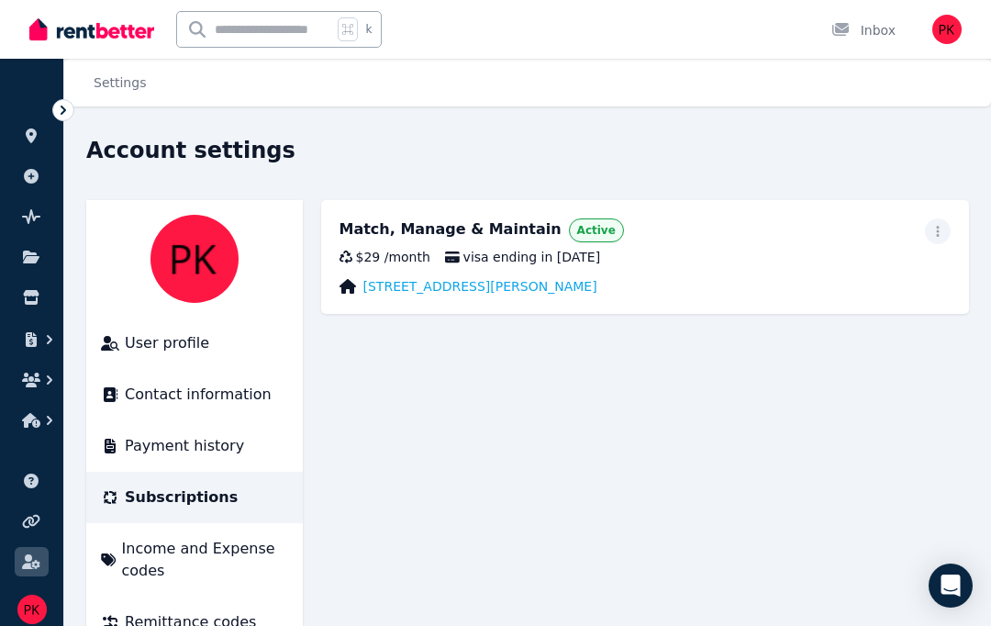
click at [139, 562] on span "Income and Expense codes" at bounding box center [205, 560] width 166 height 44
click at [381, 260] on div "$29 / month" at bounding box center [385, 257] width 91 height 18
click at [429, 284] on link "1/10 Drury Ave, Southport" at bounding box center [480, 286] width 234 height 18
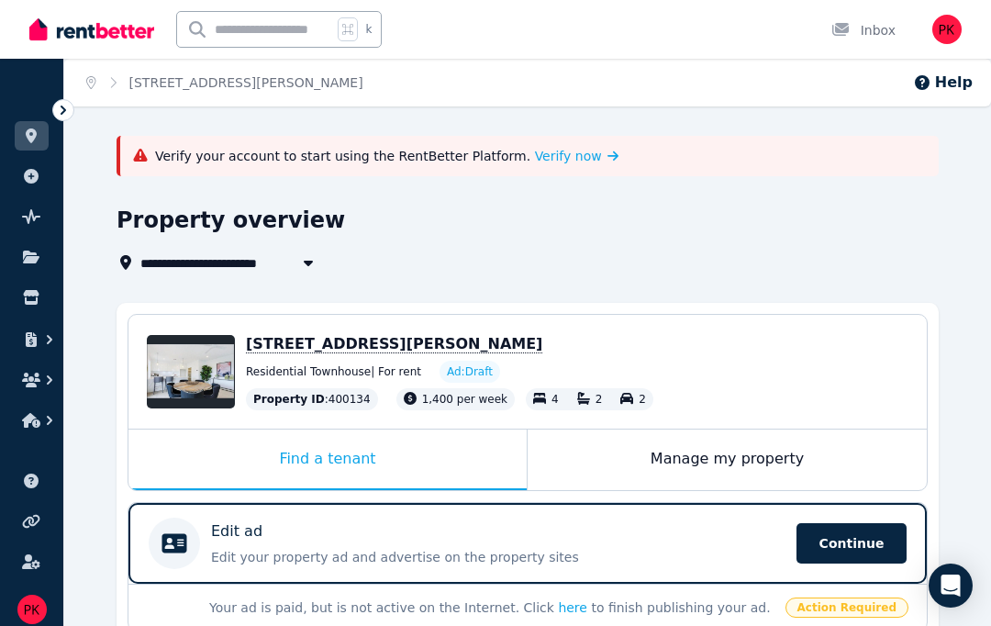
click at [557, 159] on span "Verify now" at bounding box center [568, 156] width 67 height 18
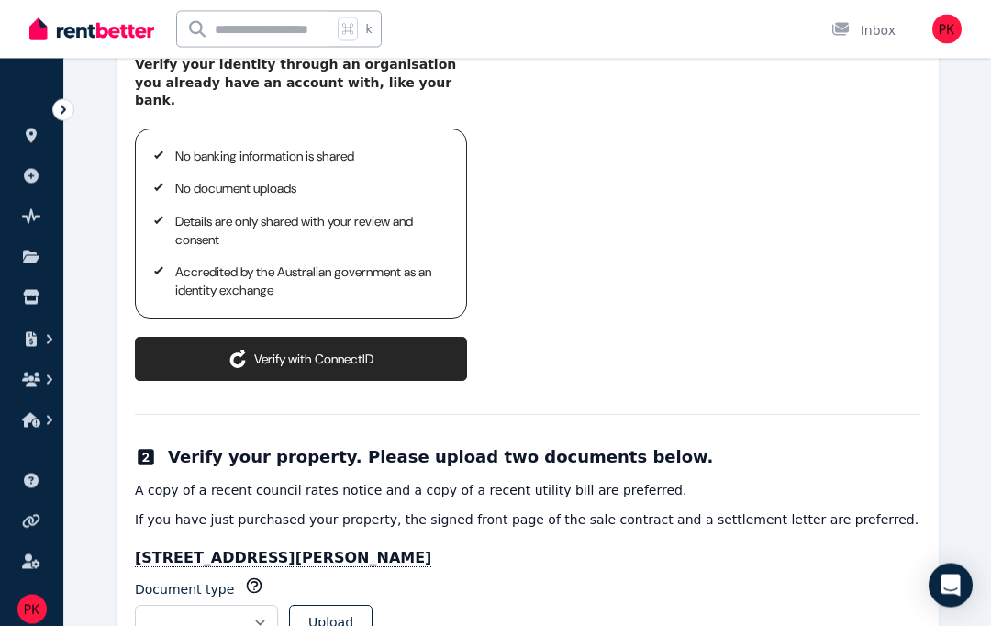
scroll to position [304, 0]
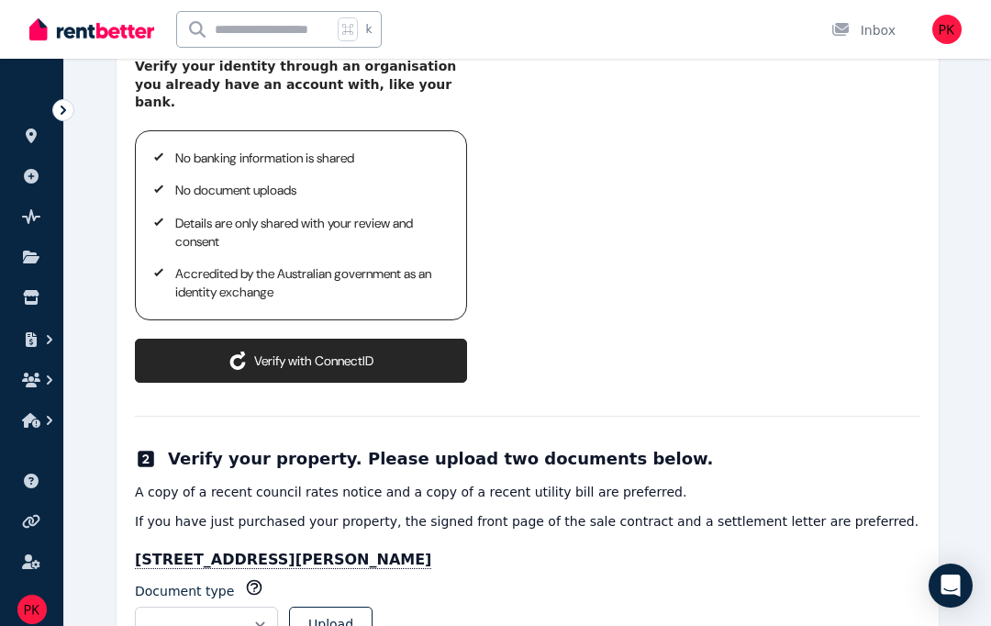
click at [419, 339] on button "Verify with ConnectID" at bounding box center [301, 361] width 332 height 44
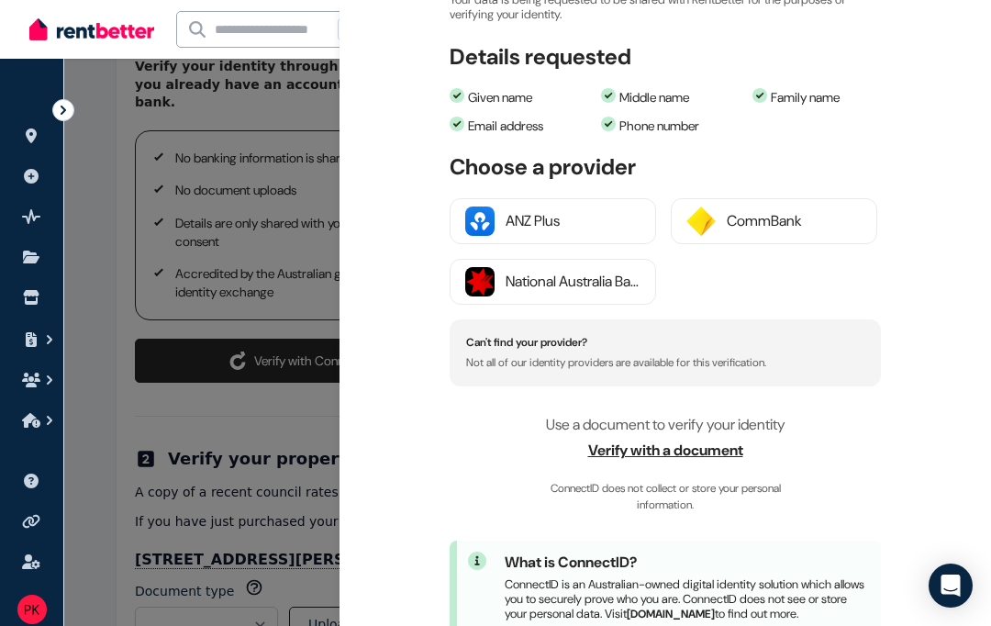
scroll to position [208, 0]
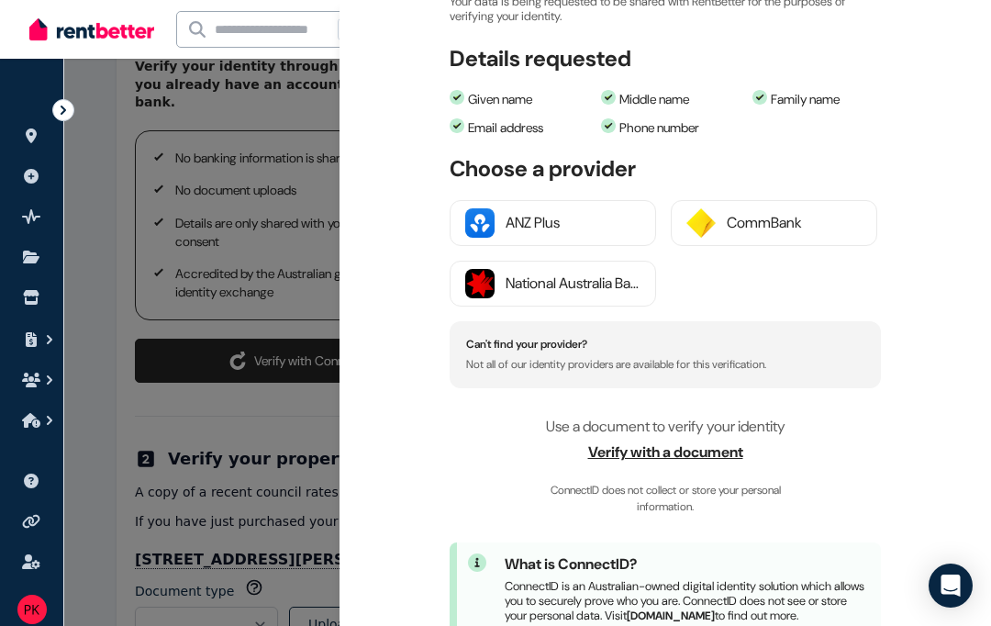
click at [716, 453] on span "Verify with a document" at bounding box center [665, 452] width 431 height 22
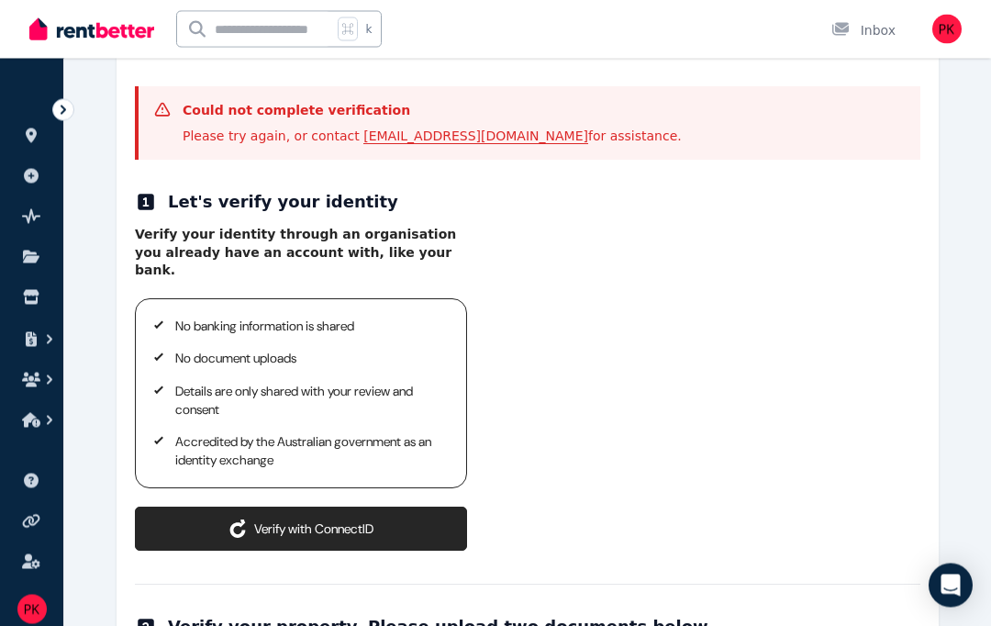
scroll to position [253, 0]
click at [402, 513] on button "Verify with ConnectID" at bounding box center [301, 529] width 332 height 44
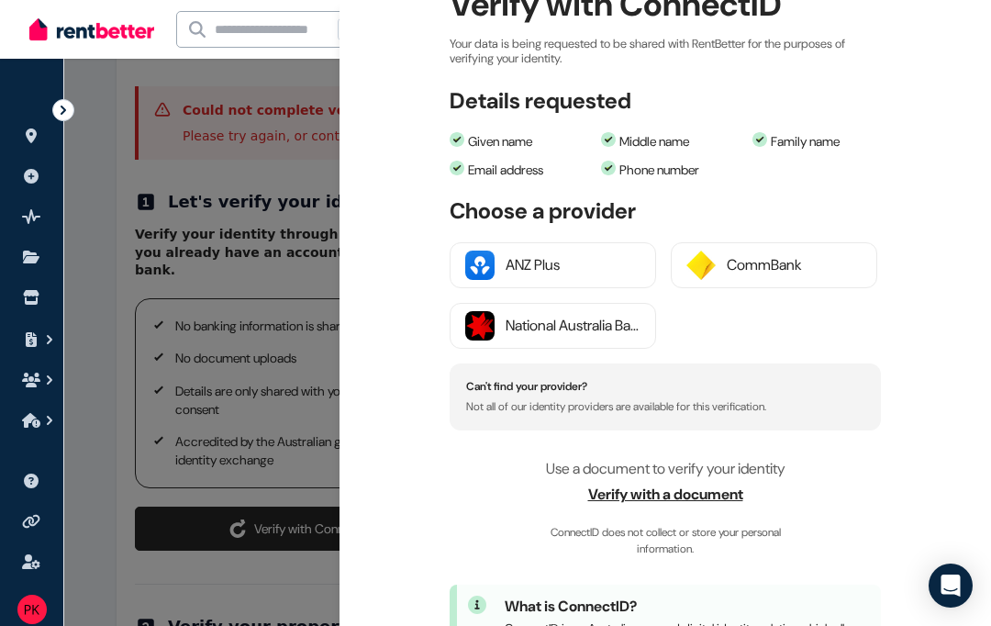
scroll to position [166, 0]
click at [723, 501] on span "Verify with a document" at bounding box center [665, 495] width 431 height 22
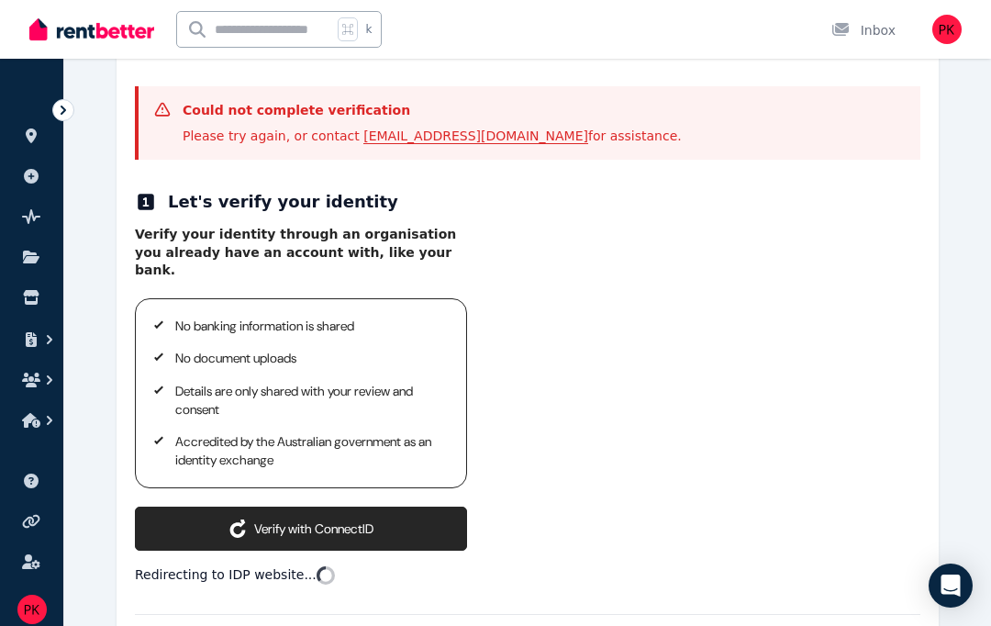
scroll to position [331, 0]
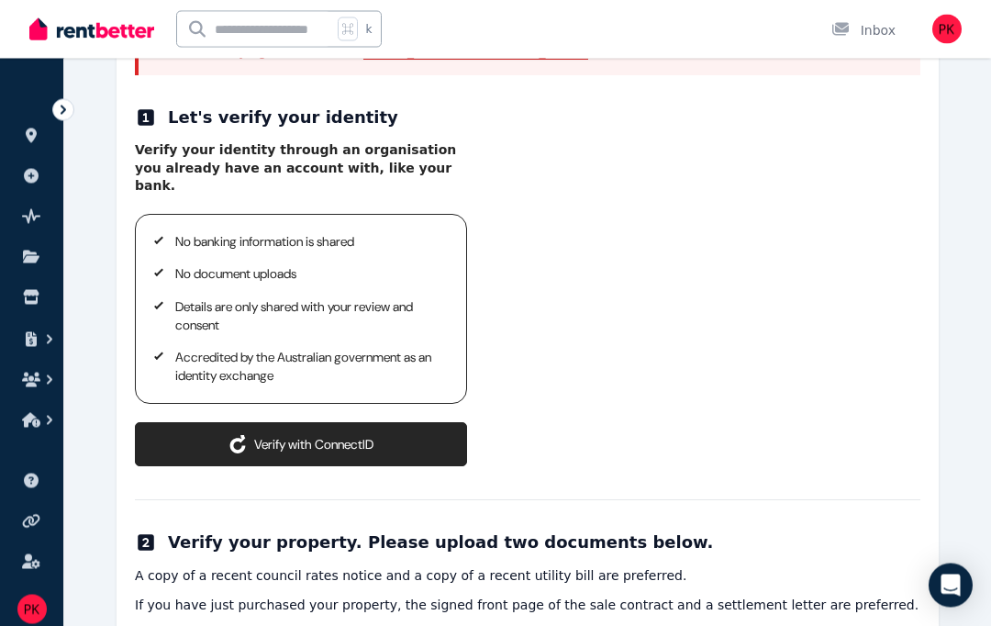
scroll to position [338, 0]
click at [266, 422] on button "Verify with ConnectID" at bounding box center [301, 444] width 332 height 44
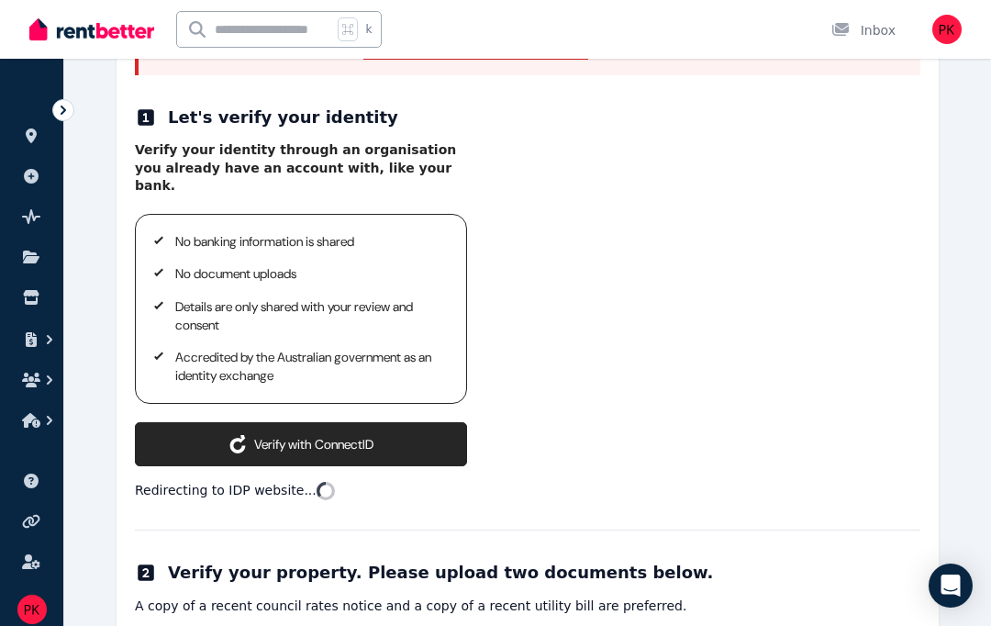
scroll to position [416, 0]
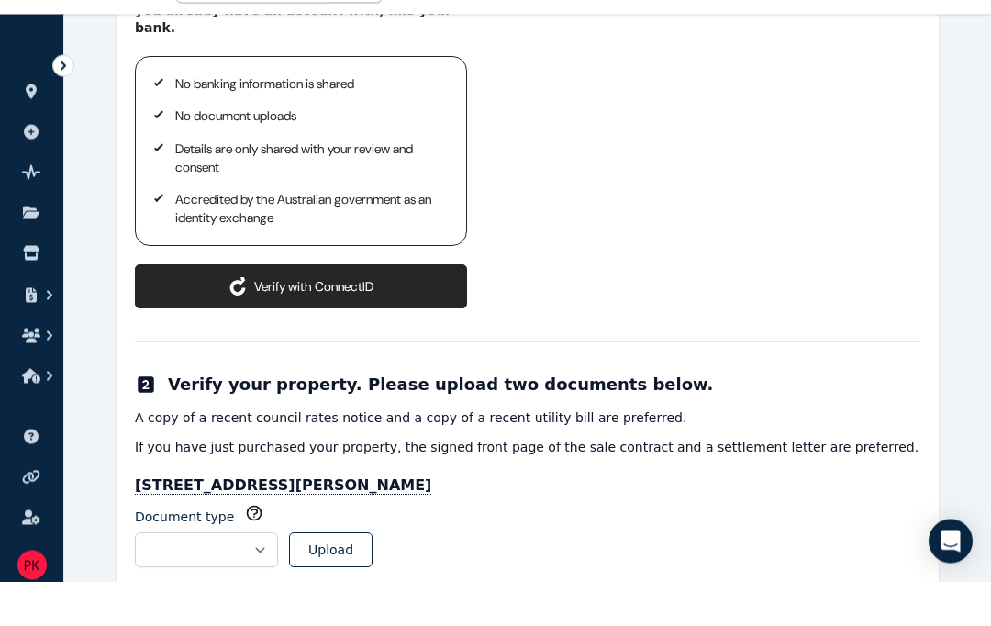
scroll to position [451, 0]
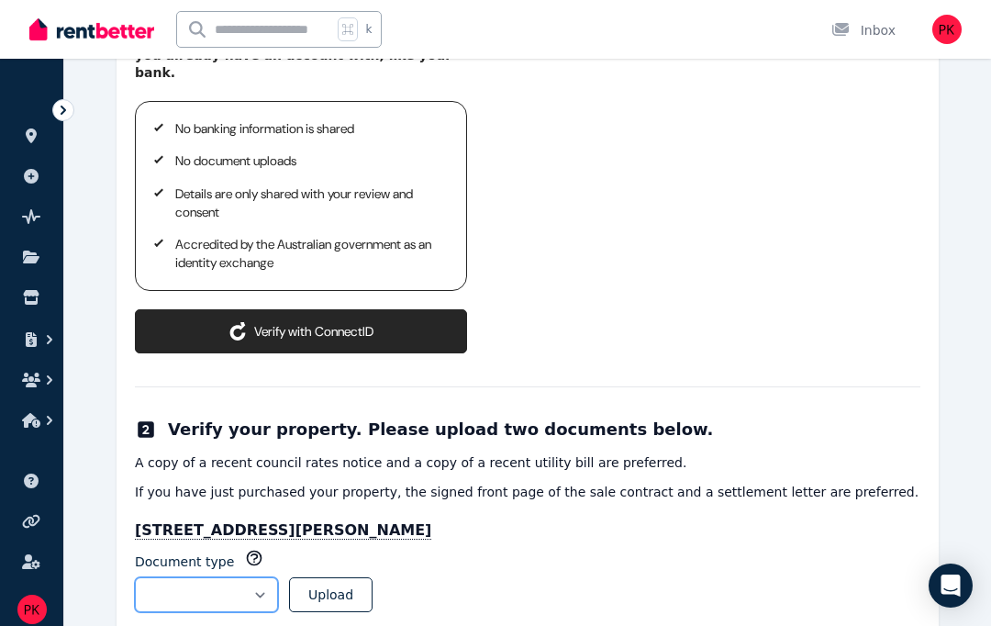
click at [278, 577] on select "**********" at bounding box center [206, 594] width 143 height 35
select select "**********"
click at [373, 577] on button "Upload" at bounding box center [331, 594] width 84 height 35
select select
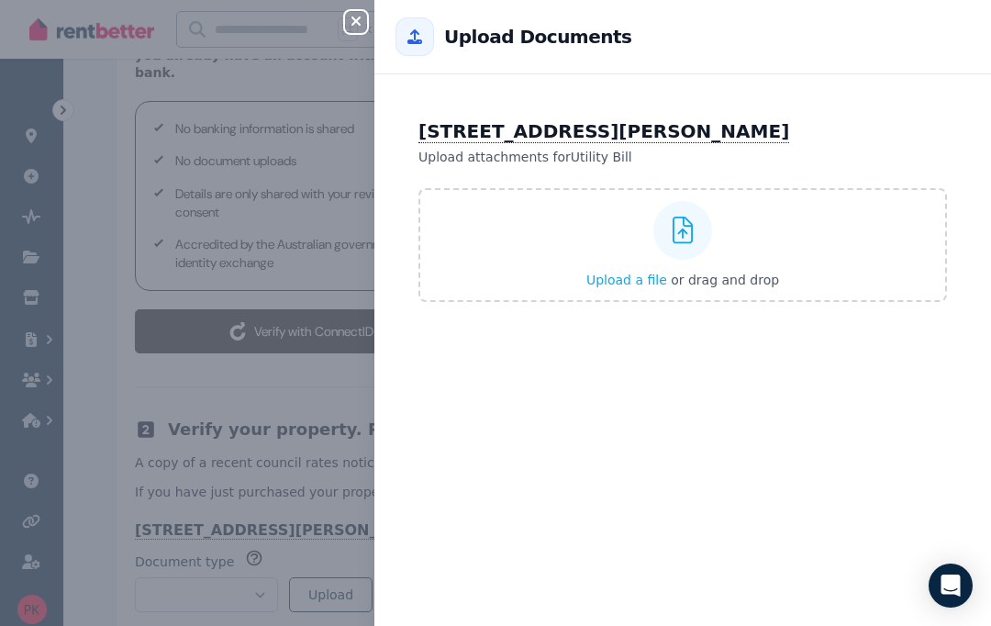
click at [679, 232] on icon at bounding box center [683, 231] width 21 height 28
click at [0, 0] on input "Upload a file or drag and drop" at bounding box center [0, 0] width 0 height 0
click at [351, 20] on icon "button" at bounding box center [356, 21] width 22 height 15
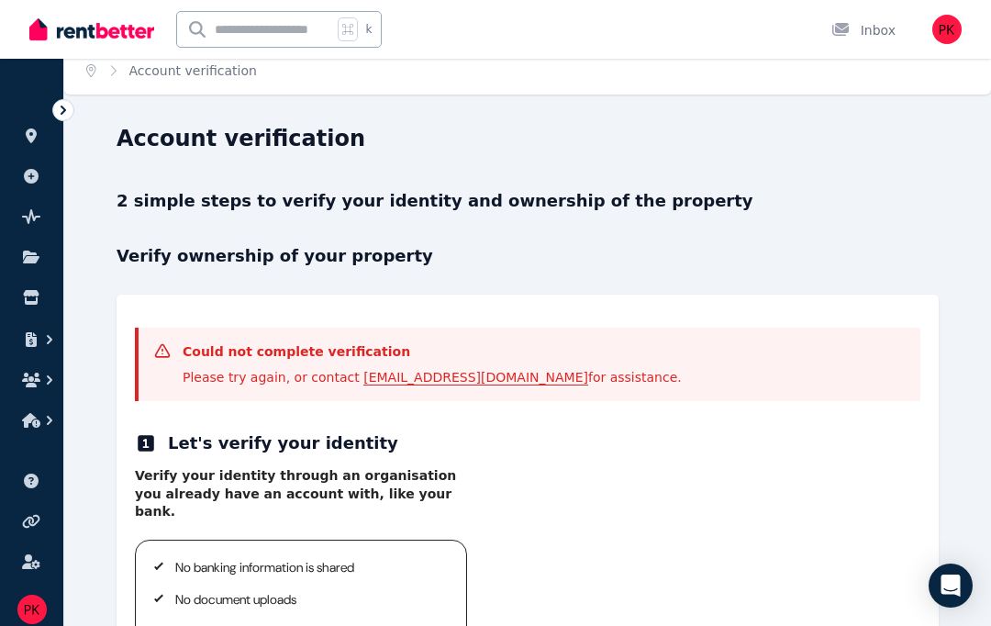
scroll to position [0, 0]
